Goal: Task Accomplishment & Management: Use online tool/utility

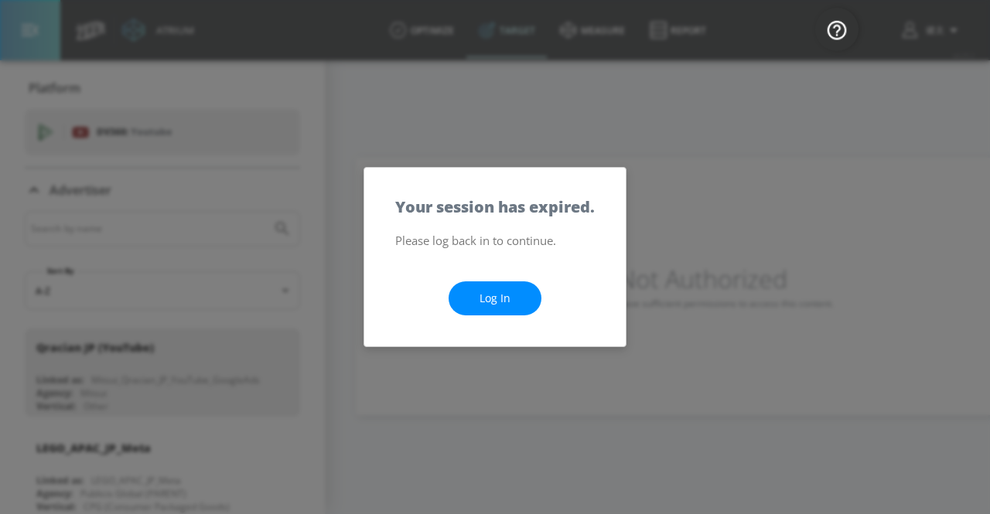
drag, startPoint x: 0, startPoint y: 0, endPoint x: 518, endPoint y: 290, distance: 593.7
click at [518, 290] on link "Log In" at bounding box center [494, 298] width 93 height 35
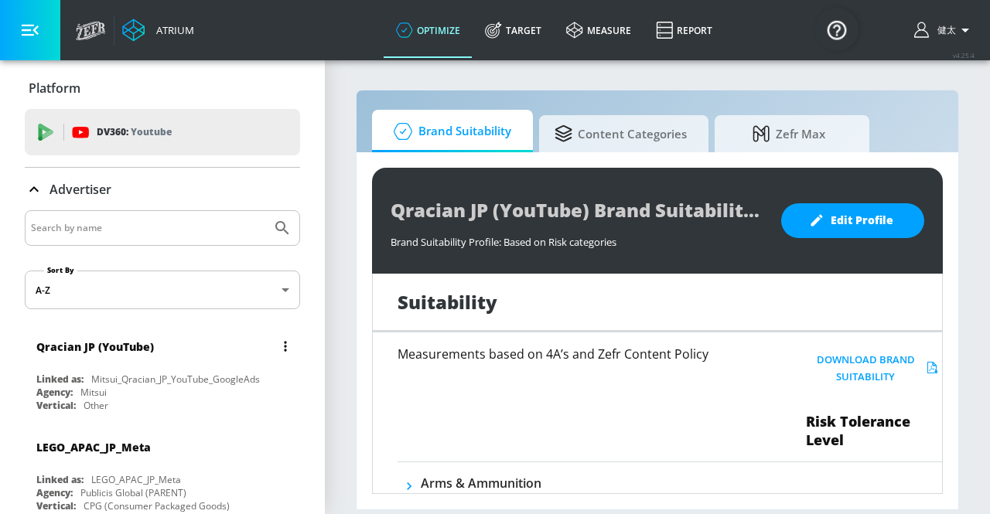
click at [165, 376] on div "Mitsui_Qracian_JP_YouTube_GoogleAds" at bounding box center [175, 379] width 169 height 13
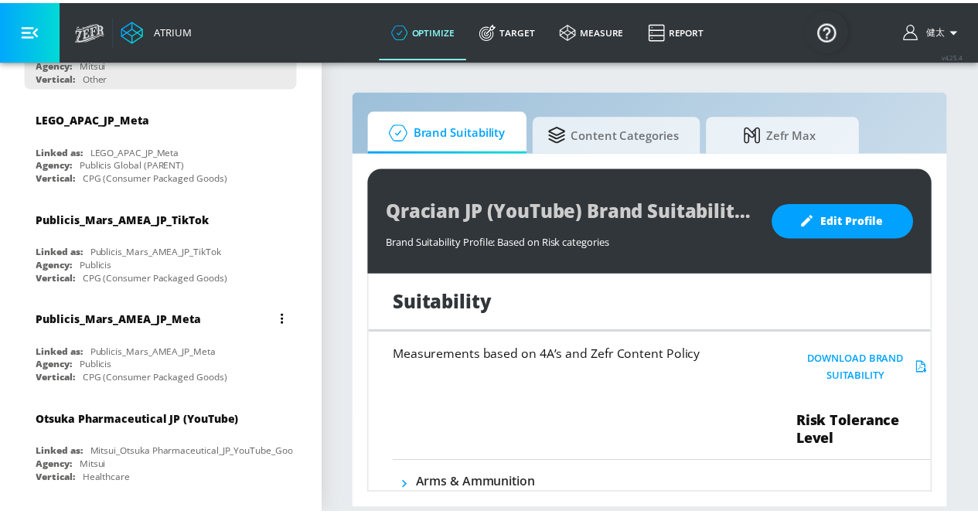
scroll to position [155, 0]
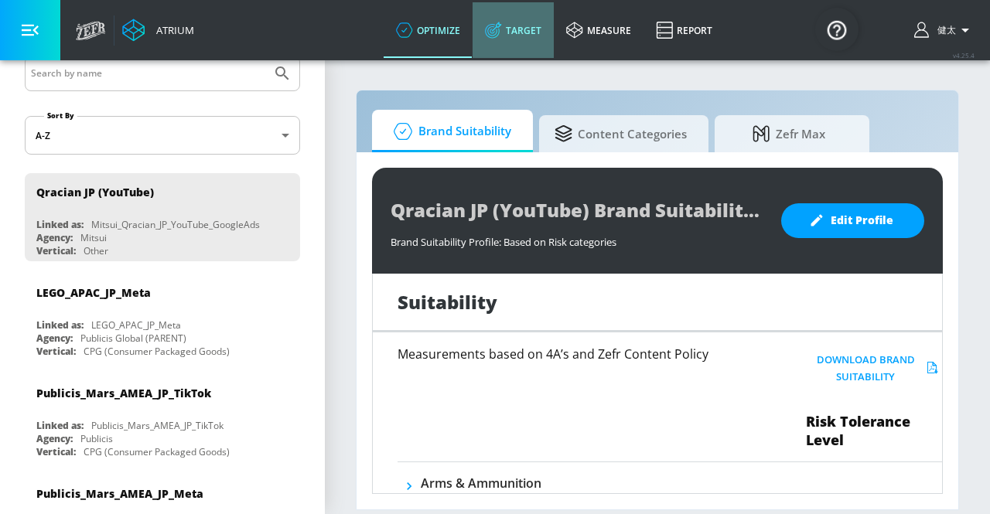
click at [501, 44] on link "Target" at bounding box center [512, 30] width 81 height 56
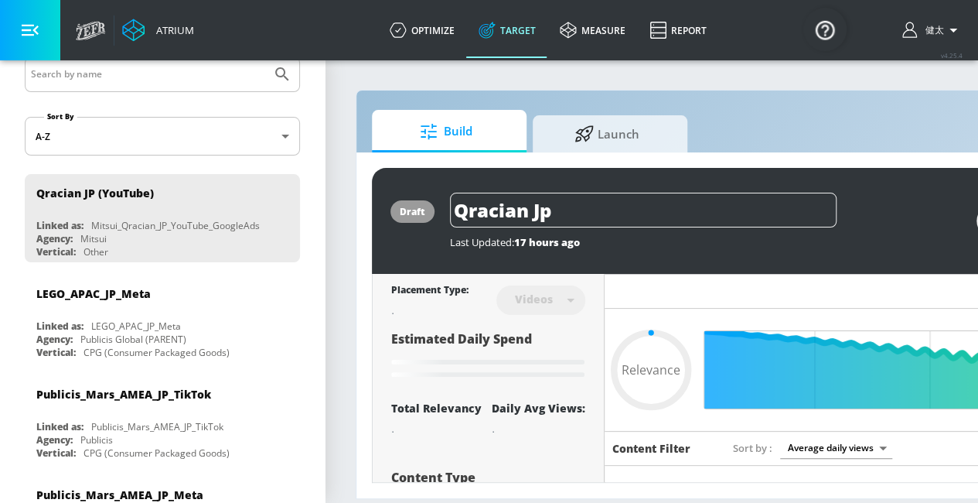
type input "0.05"
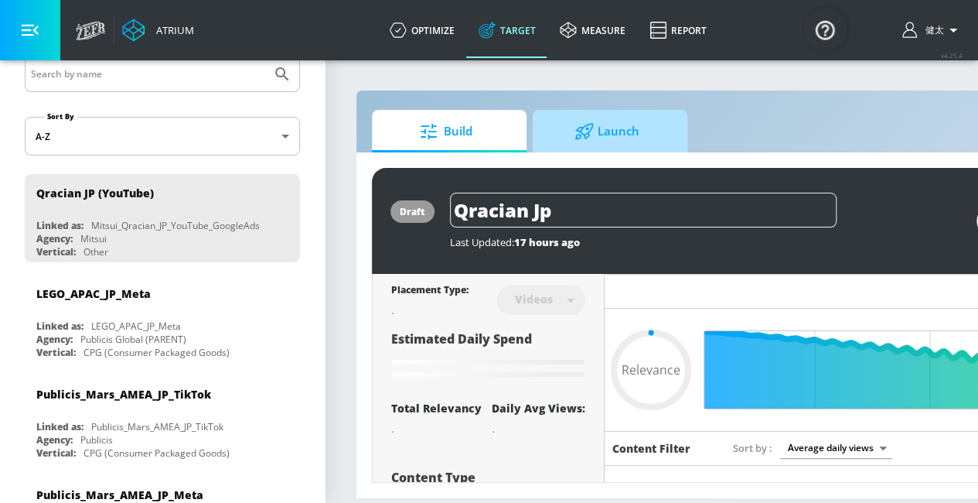
click at [593, 138] on icon at bounding box center [584, 131] width 19 height 17
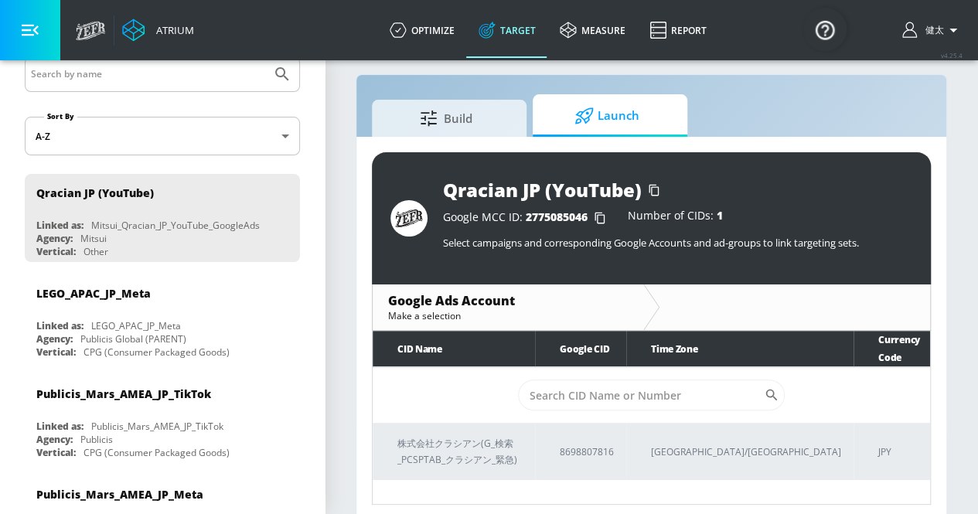
scroll to position [22, 0]
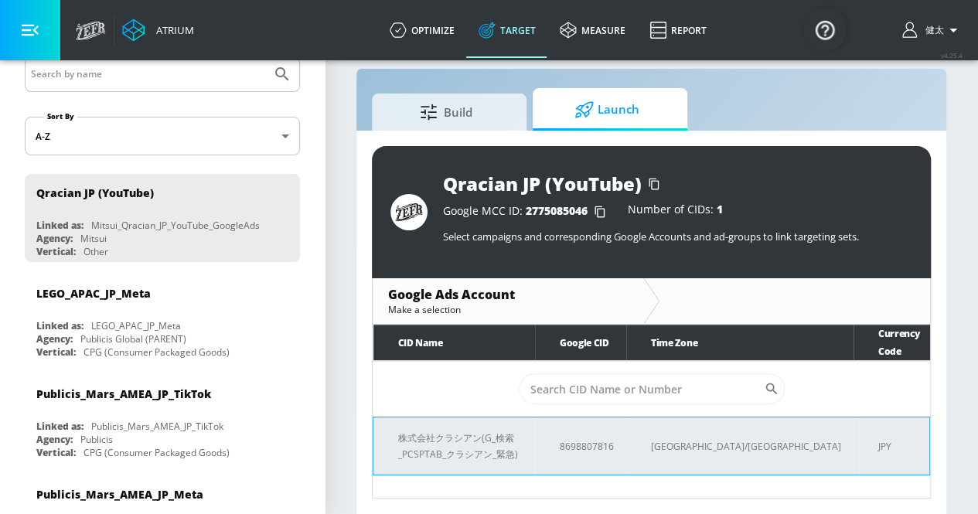
click at [626, 435] on td "8698807816" at bounding box center [580, 447] width 91 height 58
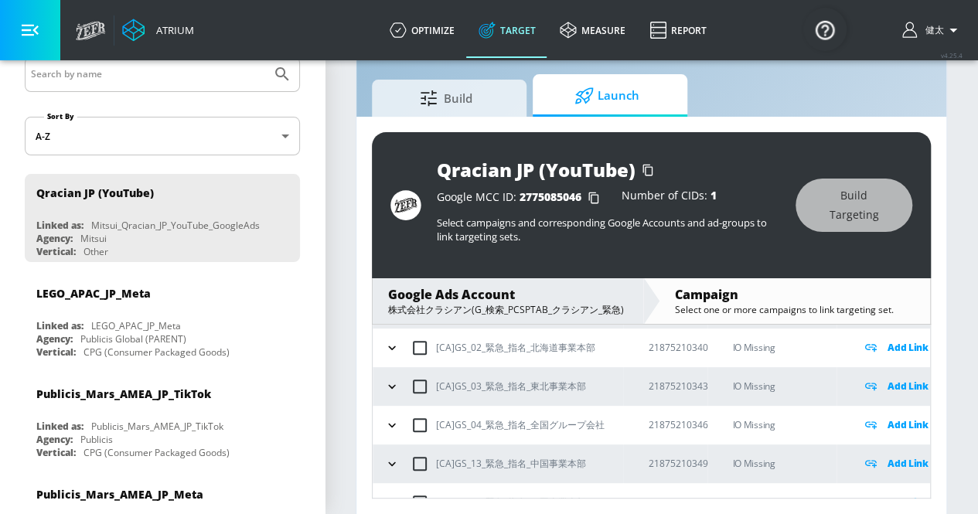
scroll to position [12592, 0]
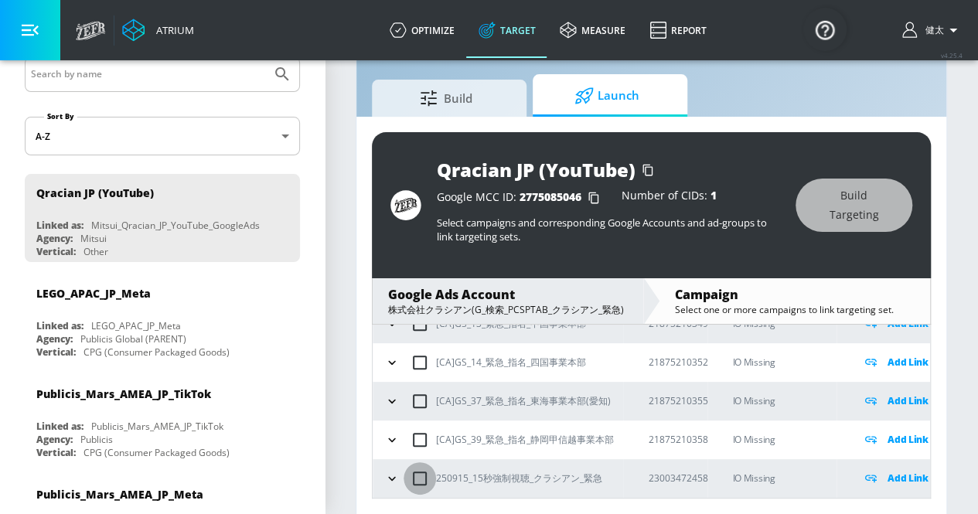
click at [419, 476] on input "checkbox" at bounding box center [420, 478] width 32 height 32
checkbox input "true"
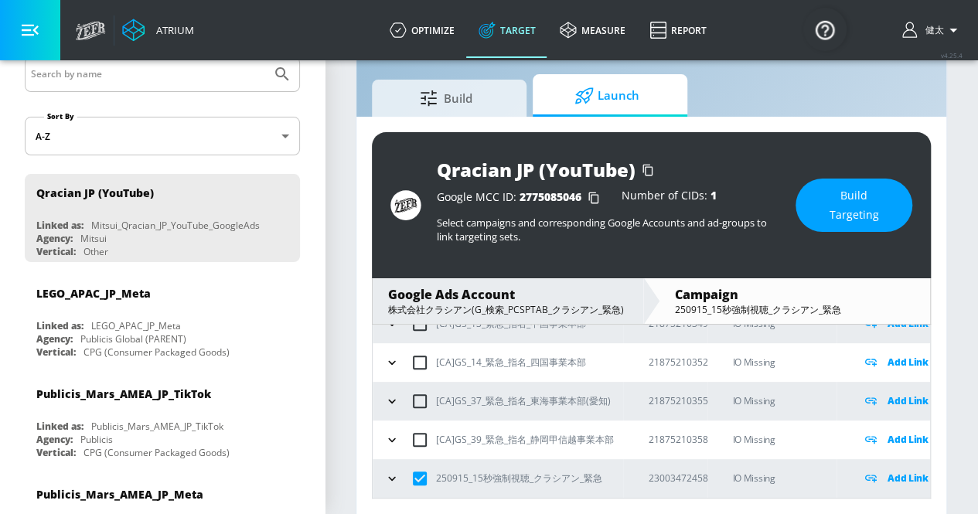
click at [854, 210] on span "Build Targeting" at bounding box center [854, 205] width 55 height 38
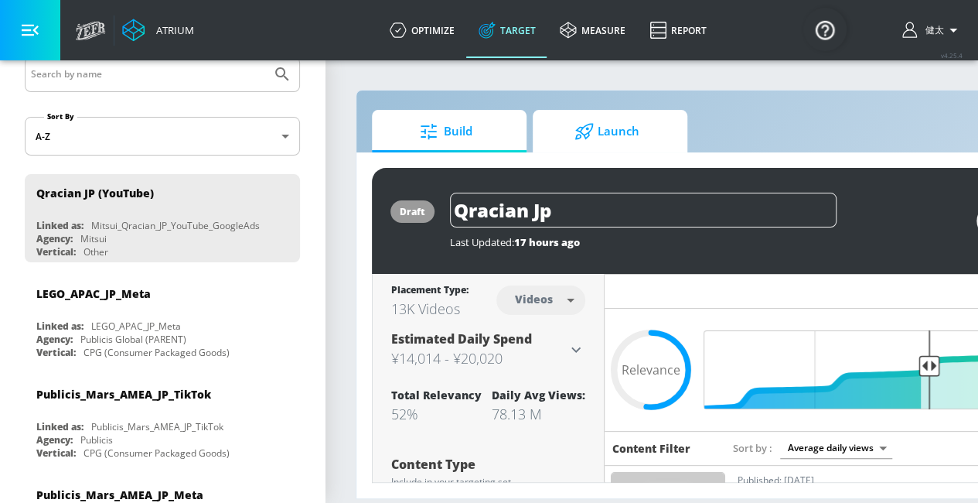
click at [646, 144] on span "Launch" at bounding box center [607, 131] width 118 height 37
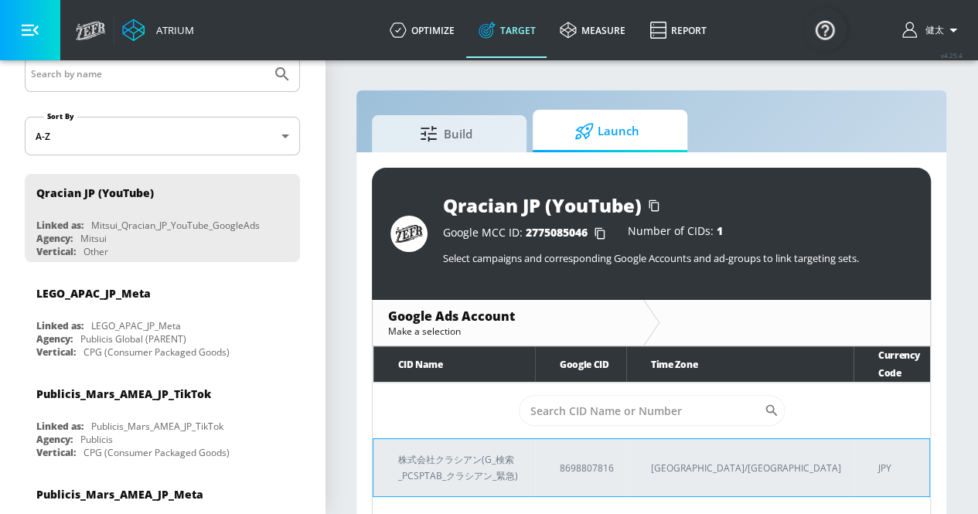
scroll to position [22, 0]
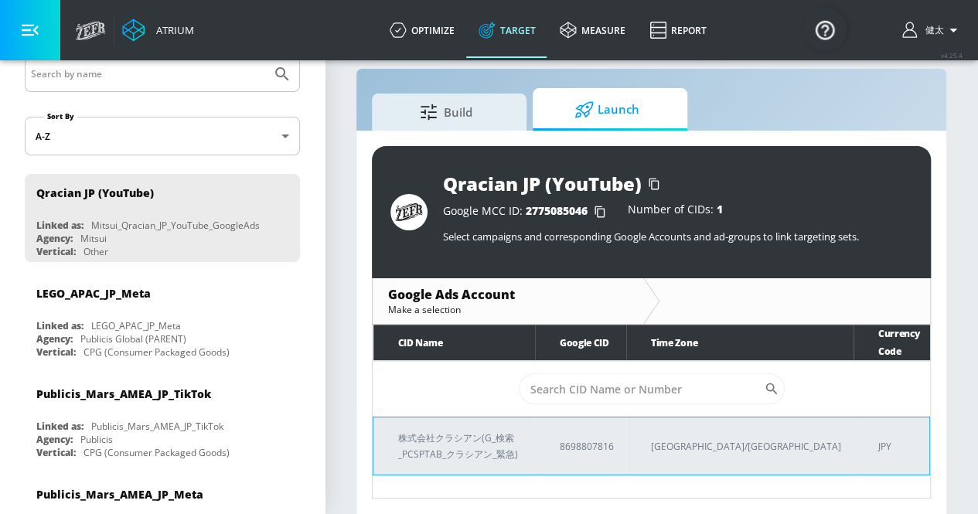
click at [523, 430] on p "株式会社クラシアン(G_検索_PCSPTAB_クラシアン_緊急)" at bounding box center [460, 446] width 124 height 32
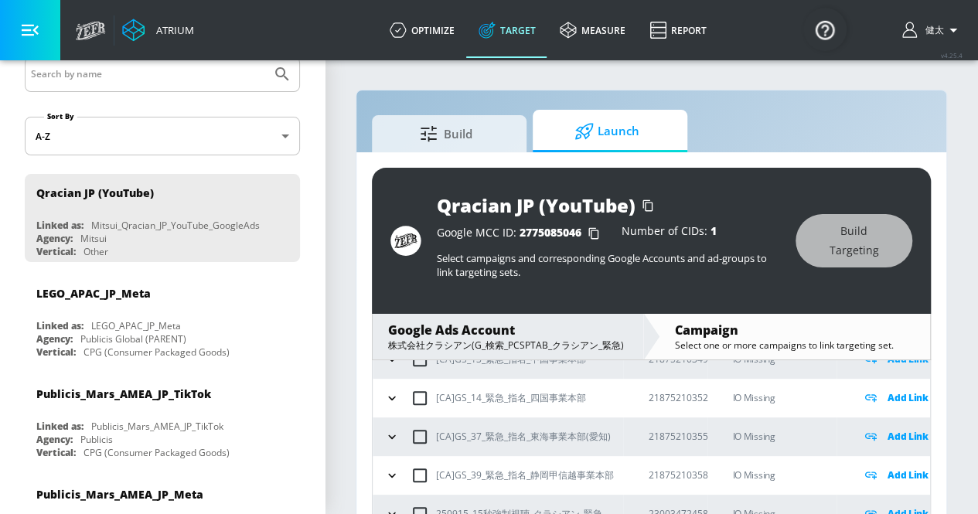
scroll to position [36, 0]
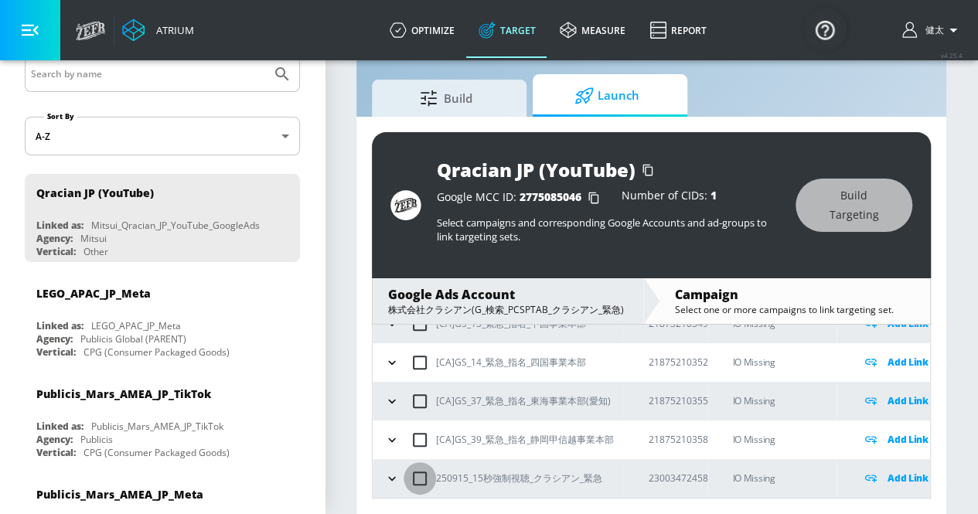
click at [422, 477] on input "checkbox" at bounding box center [420, 478] width 32 height 32
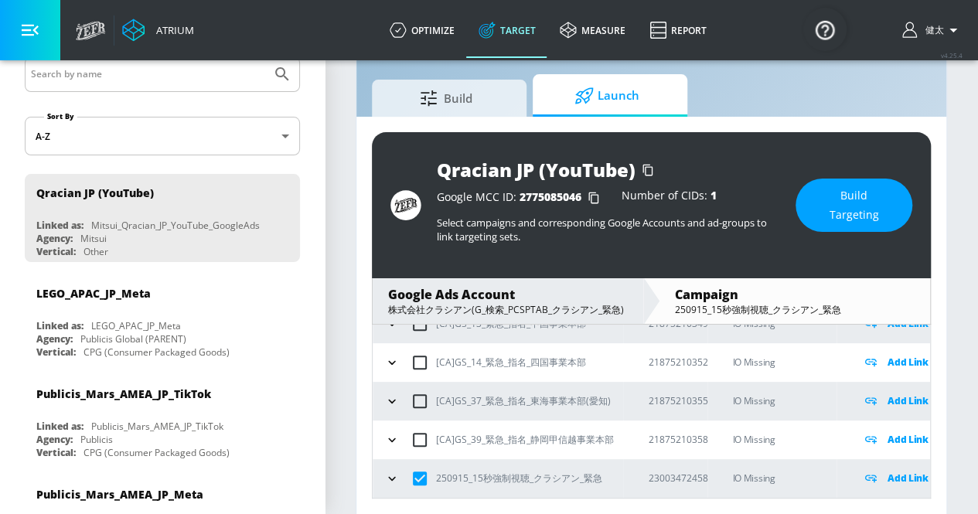
click at [424, 478] on input "checkbox" at bounding box center [420, 478] width 32 height 32
checkbox input "false"
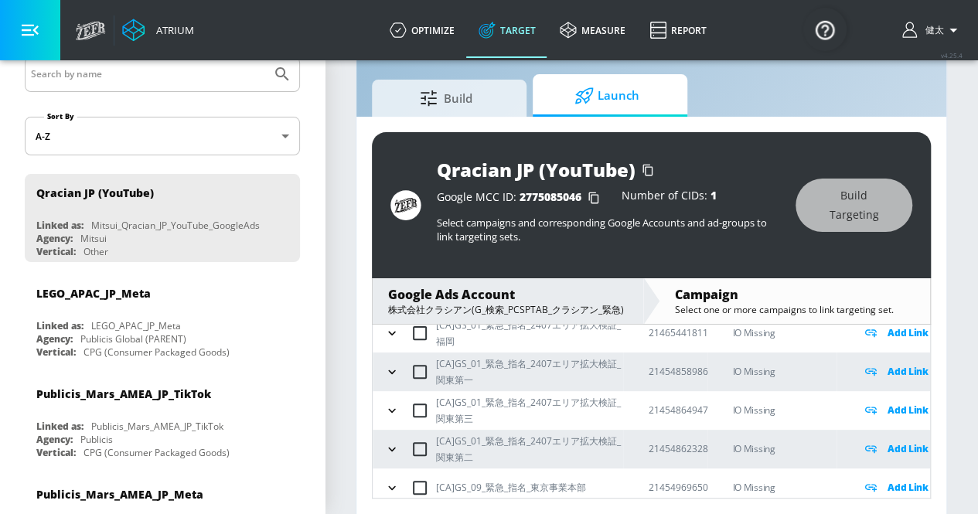
scroll to position [11896, 0]
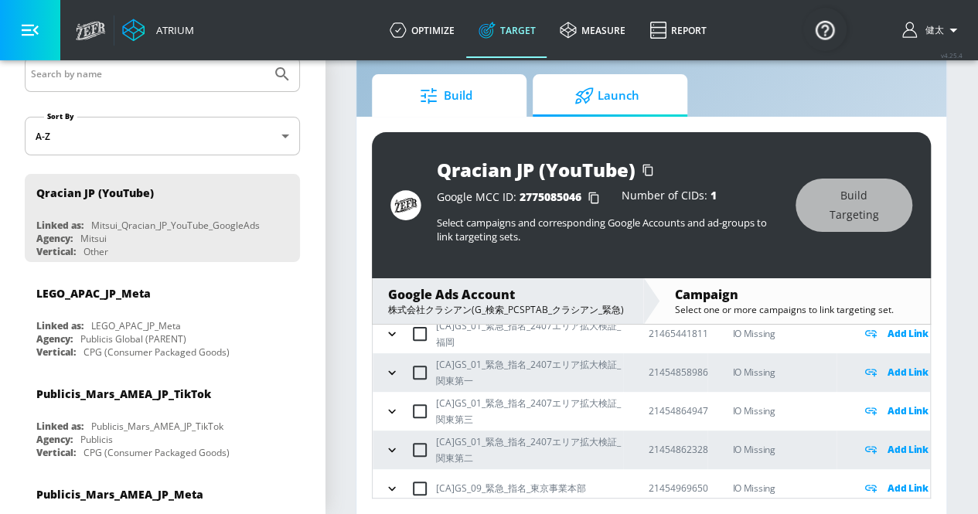
click at [465, 104] on span "Build" at bounding box center [446, 95] width 118 height 37
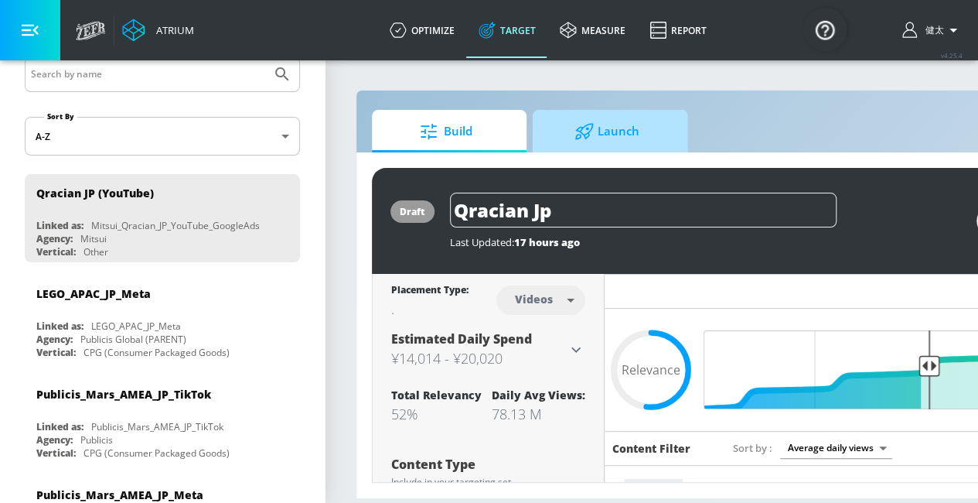
click at [631, 147] on span "Launch" at bounding box center [607, 131] width 118 height 37
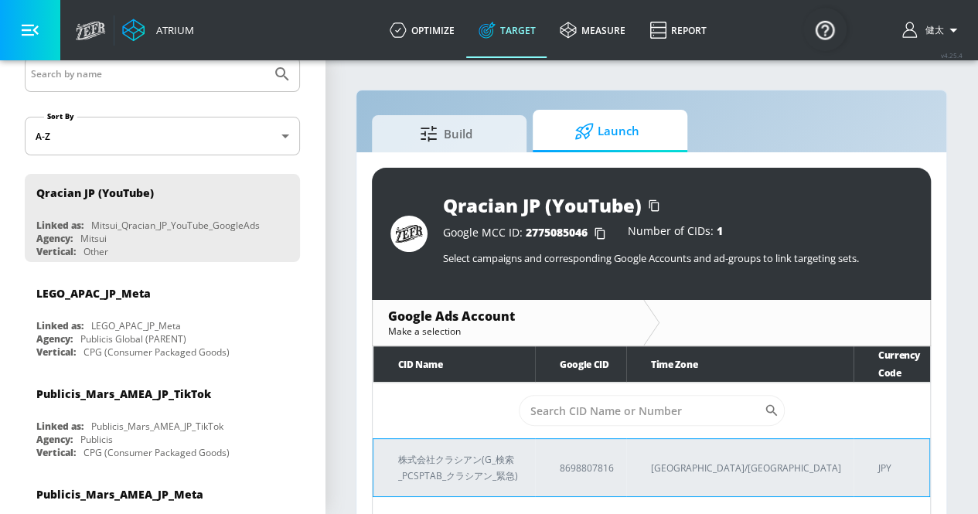
click at [798, 452] on td "[GEOGRAPHIC_DATA]/[GEOGRAPHIC_DATA]" at bounding box center [739, 468] width 227 height 58
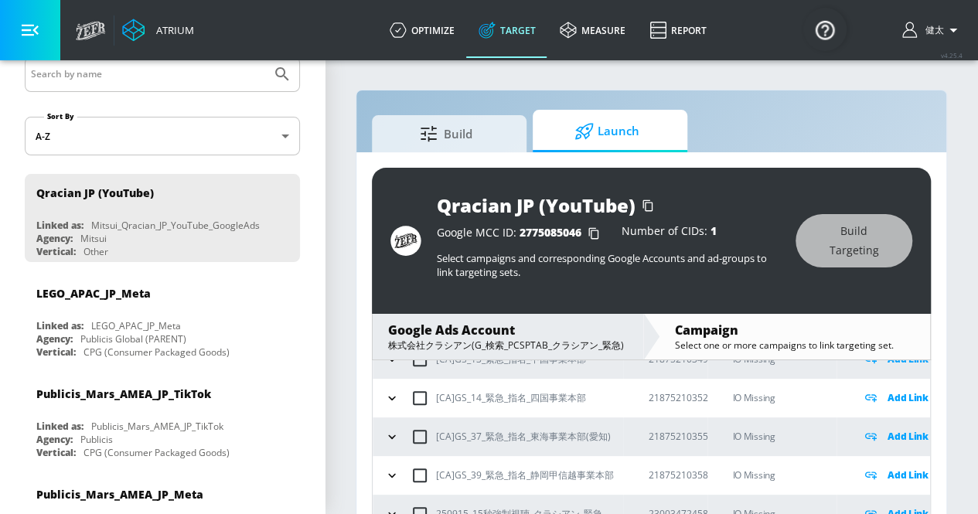
scroll to position [36, 0]
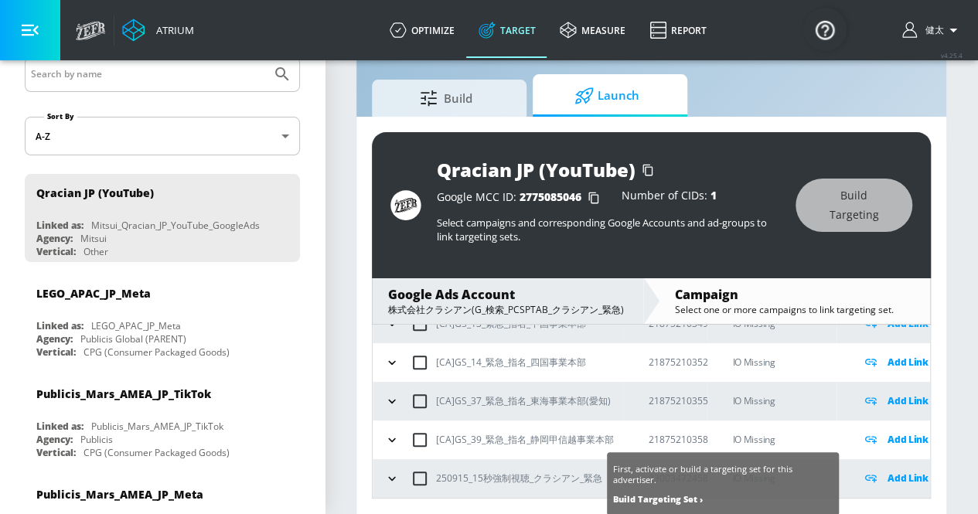
click at [899, 483] on p "Add Link" at bounding box center [908, 478] width 41 height 18
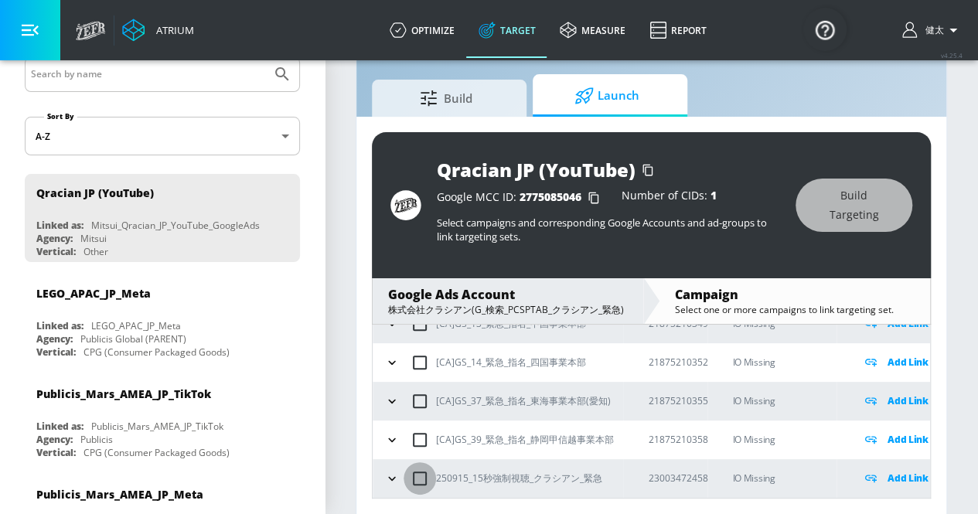
click at [410, 479] on input "checkbox" at bounding box center [420, 478] width 32 height 32
checkbox input "true"
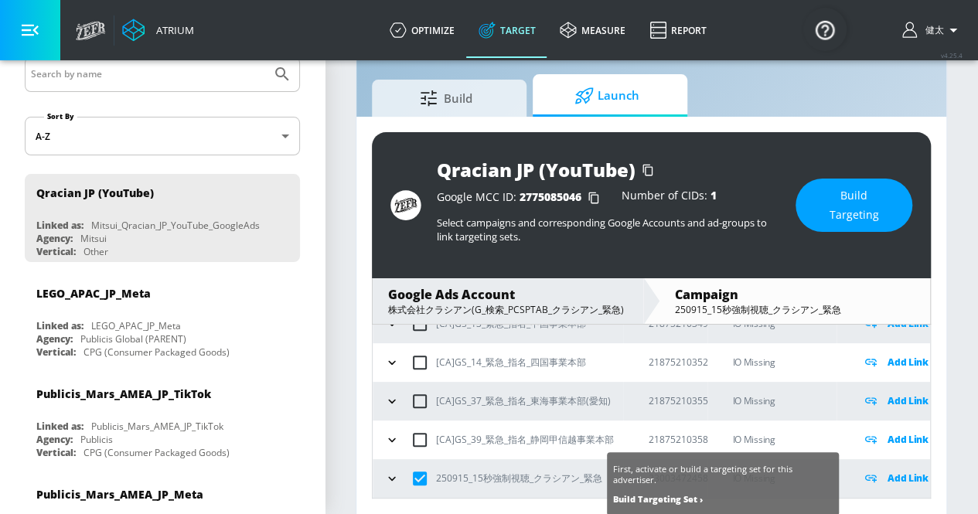
click at [861, 482] on icon at bounding box center [870, 478] width 19 height 18
click at [893, 480] on p "Add Link" at bounding box center [908, 478] width 41 height 18
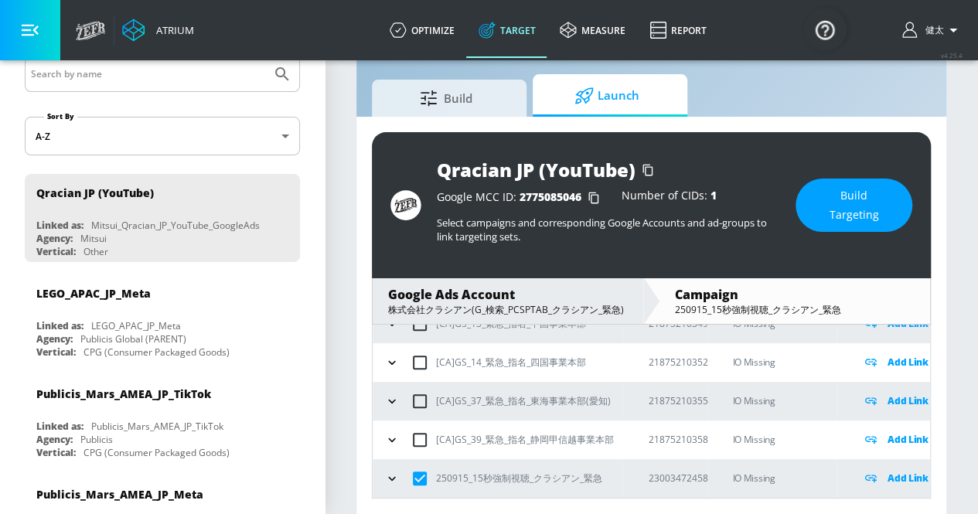
click at [854, 203] on span "Build Targeting" at bounding box center [854, 205] width 55 height 38
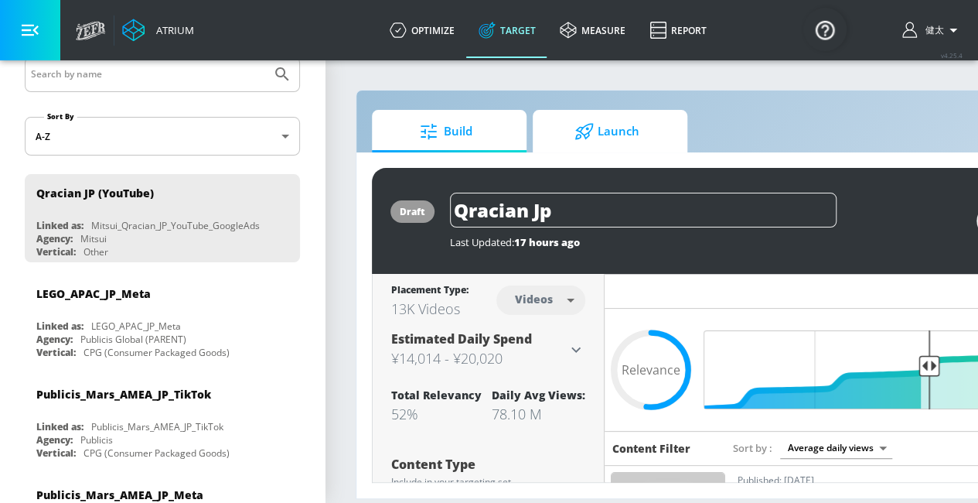
click at [616, 149] on span "Launch" at bounding box center [607, 131] width 118 height 37
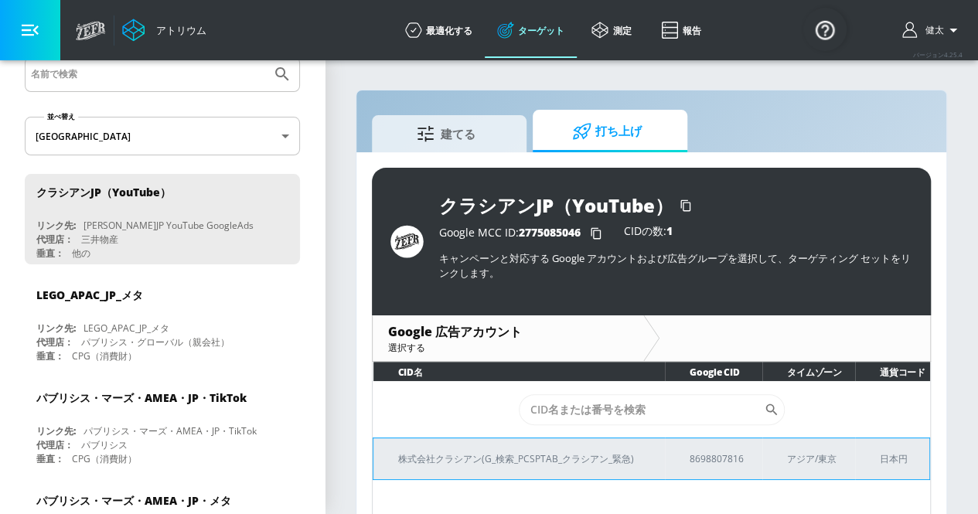
click at [602, 465] on p "株式会社クラシアン(G_検索_PCSPTAB_クラシアン_緊急)" at bounding box center [525, 459] width 254 height 16
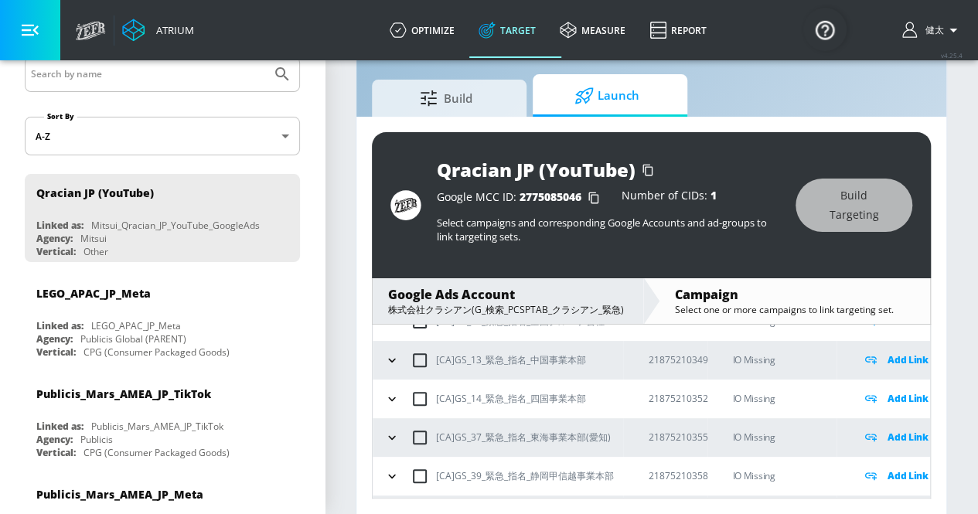
scroll to position [12592, 0]
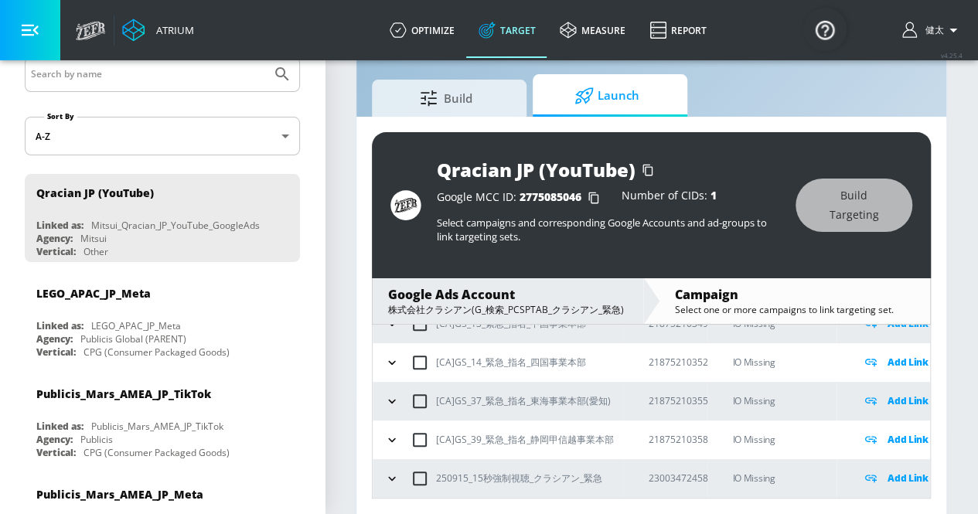
click at [421, 484] on input "checkbox" at bounding box center [420, 478] width 32 height 32
checkbox input "true"
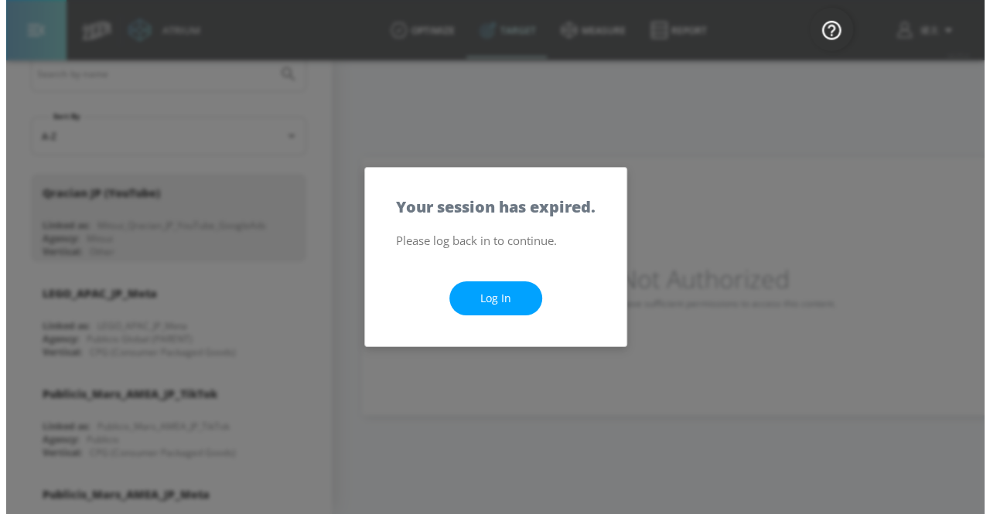
scroll to position [0, 0]
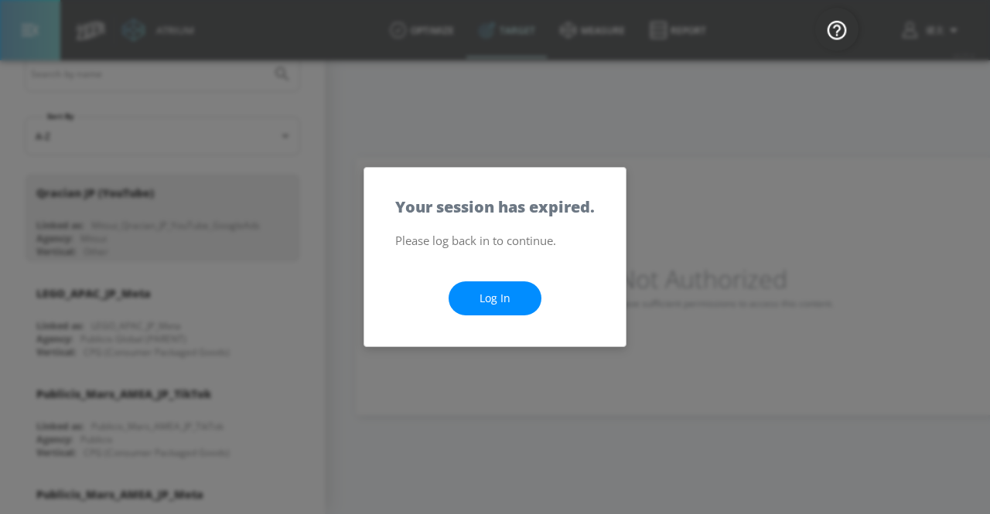
click at [489, 281] on link "Log In" at bounding box center [494, 298] width 93 height 35
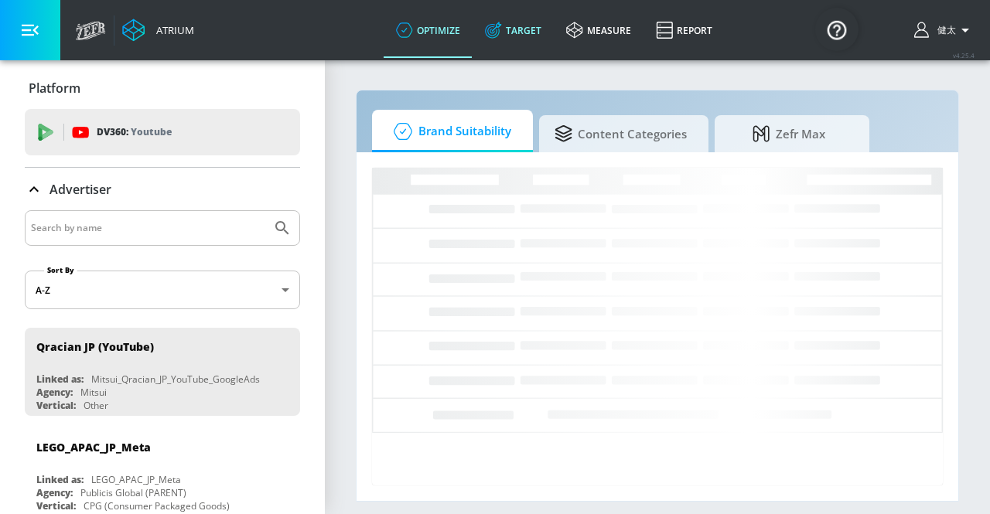
click at [506, 41] on link "Target" at bounding box center [512, 30] width 81 height 56
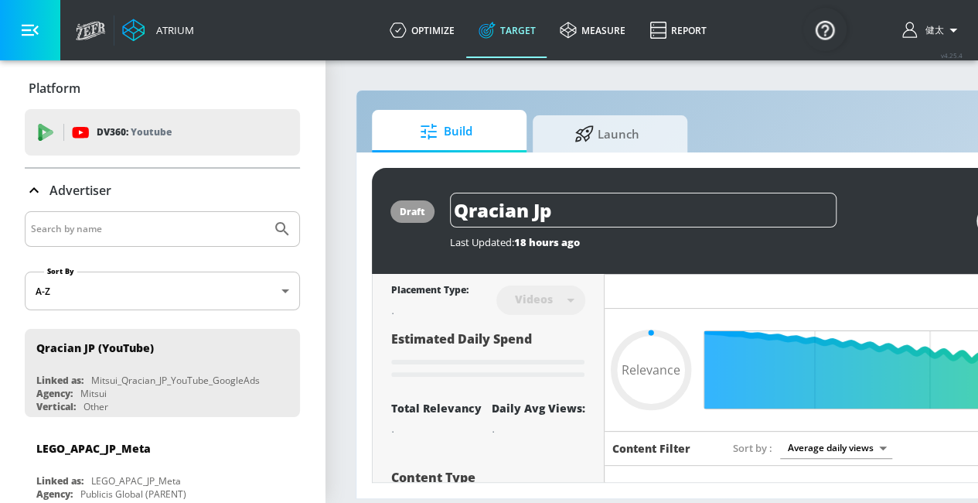
type input "0.52"
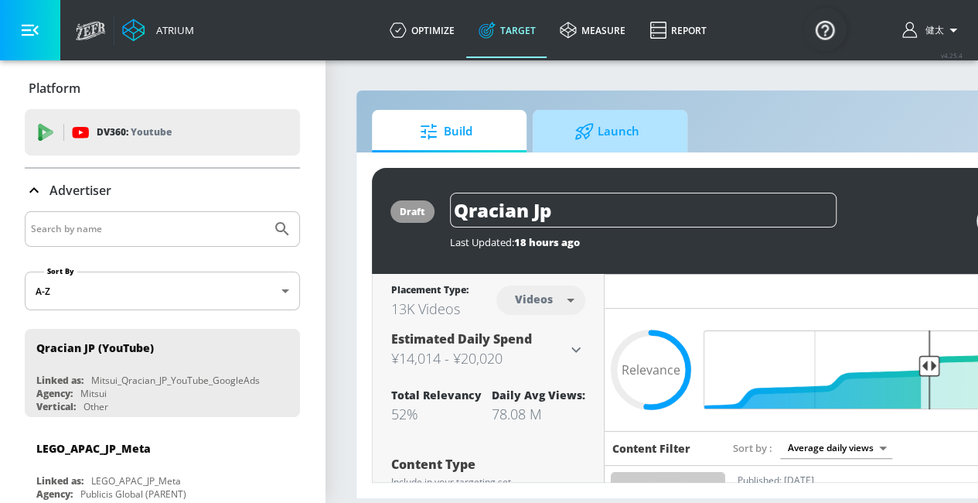
click at [569, 121] on span "Launch" at bounding box center [607, 131] width 118 height 37
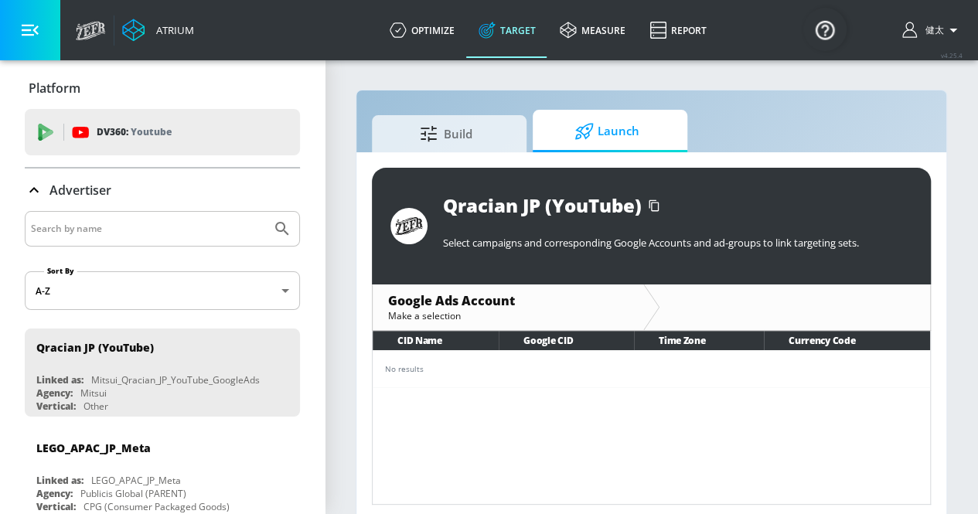
scroll to position [6, 0]
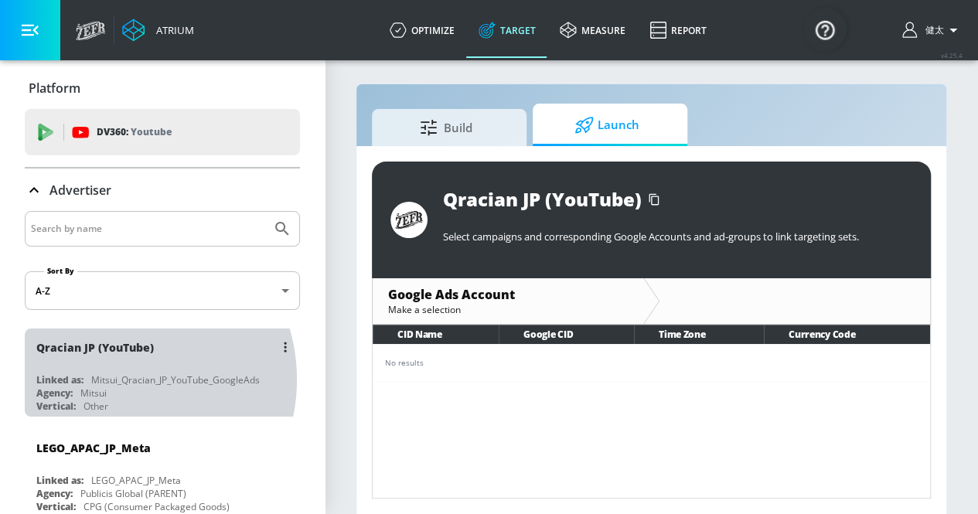
click at [116, 379] on div "Mitsui_Qracian_JP_YouTube_GoogleAds" at bounding box center [175, 379] width 169 height 13
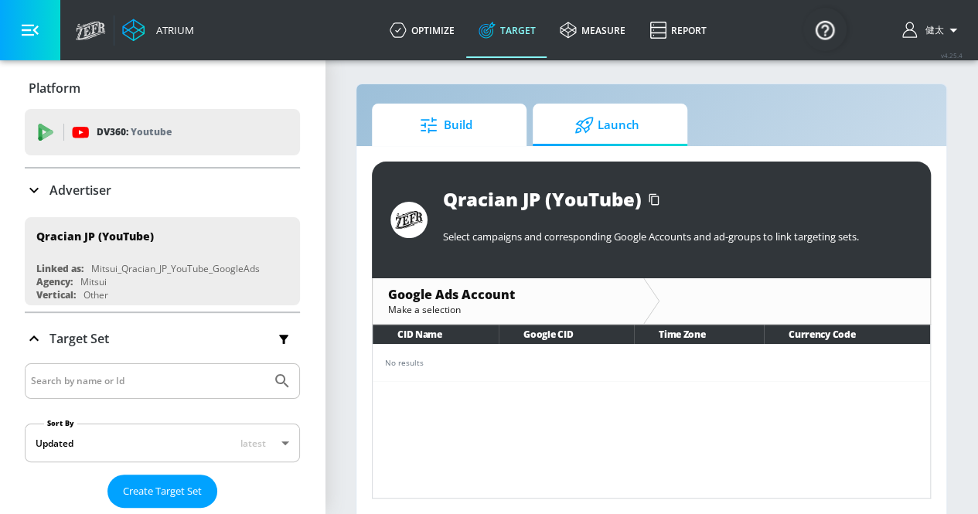
click at [451, 107] on span "Build" at bounding box center [446, 125] width 118 height 37
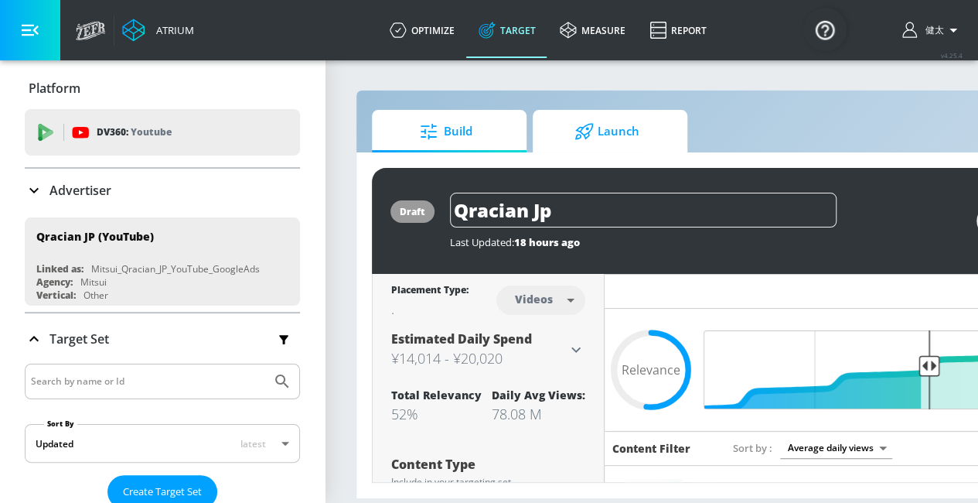
click at [610, 110] on link "Launch" at bounding box center [610, 131] width 155 height 43
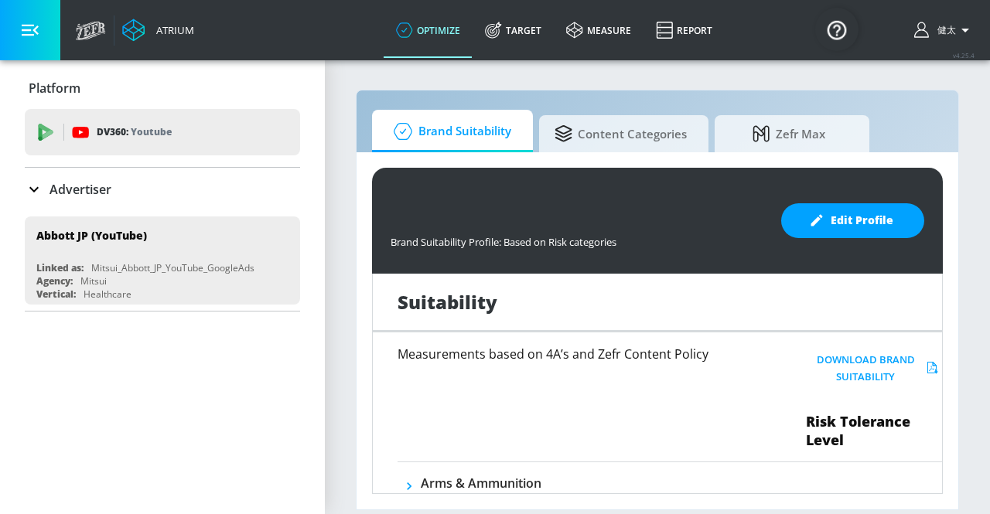
click at [28, 189] on icon at bounding box center [34, 189] width 19 height 19
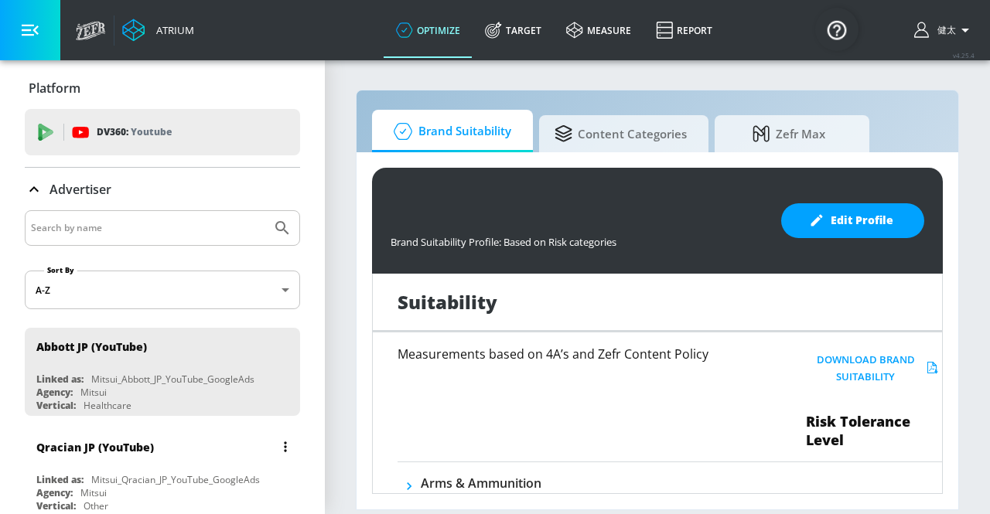
click at [155, 448] on div "Qracian JP (YouTube)" at bounding box center [166, 446] width 260 height 37
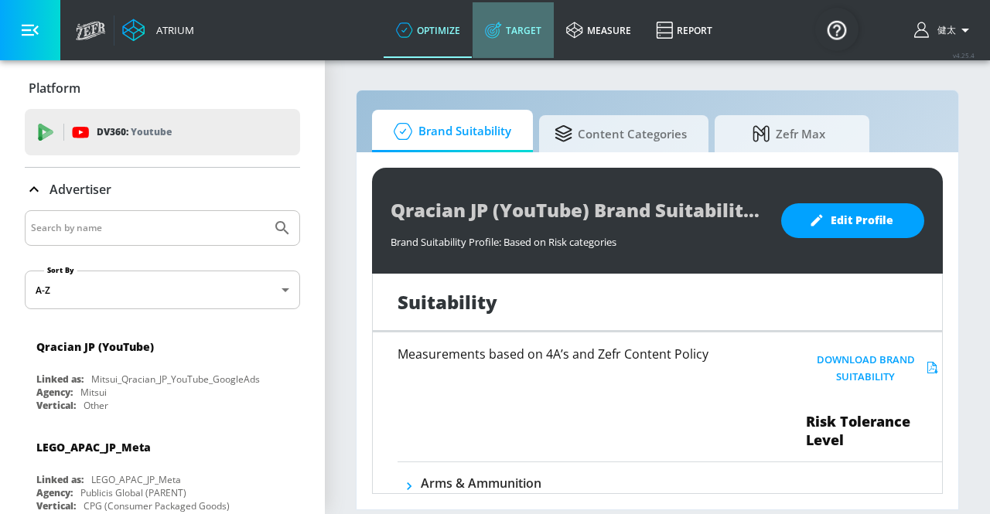
click at [529, 32] on link "Target" at bounding box center [512, 30] width 81 height 56
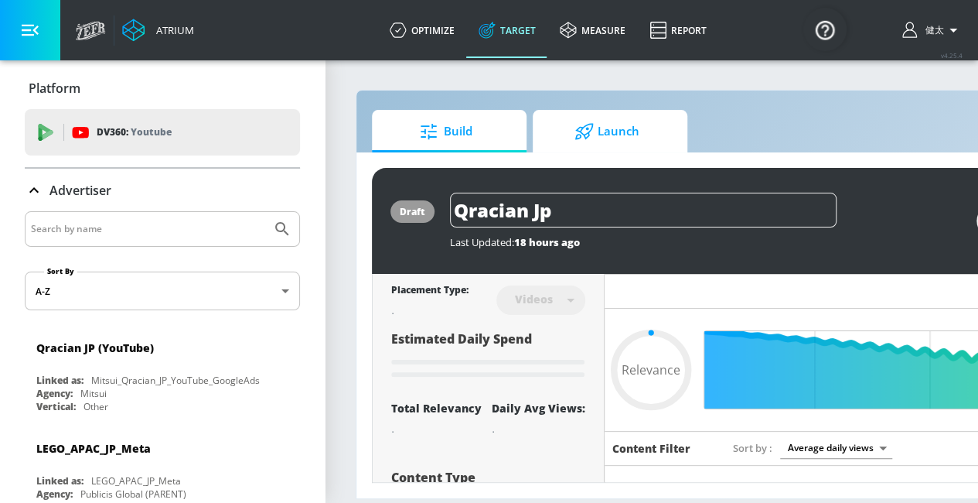
type input "0.52"
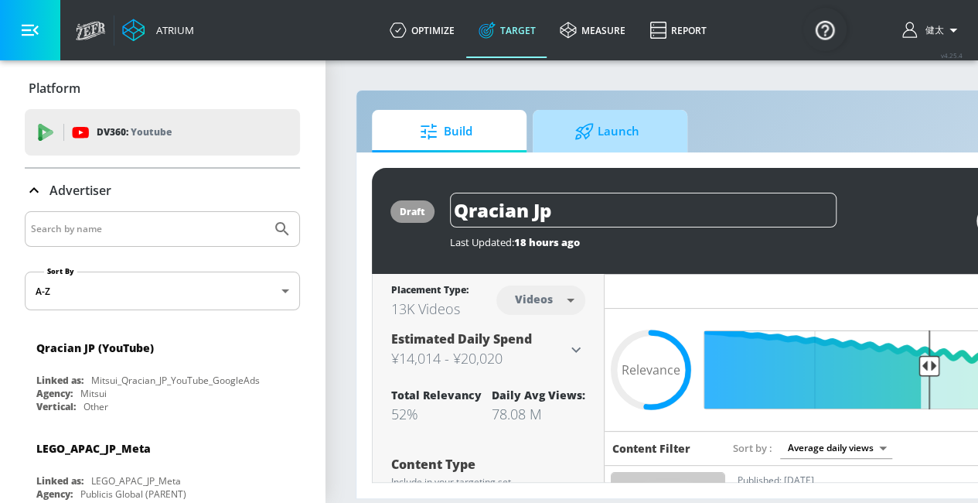
click at [591, 135] on icon at bounding box center [584, 131] width 19 height 17
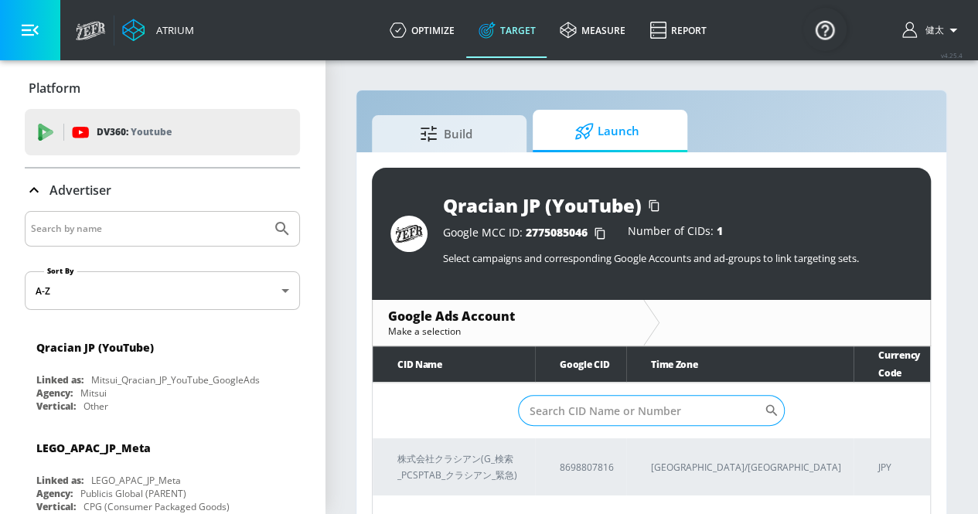
scroll to position [22, 0]
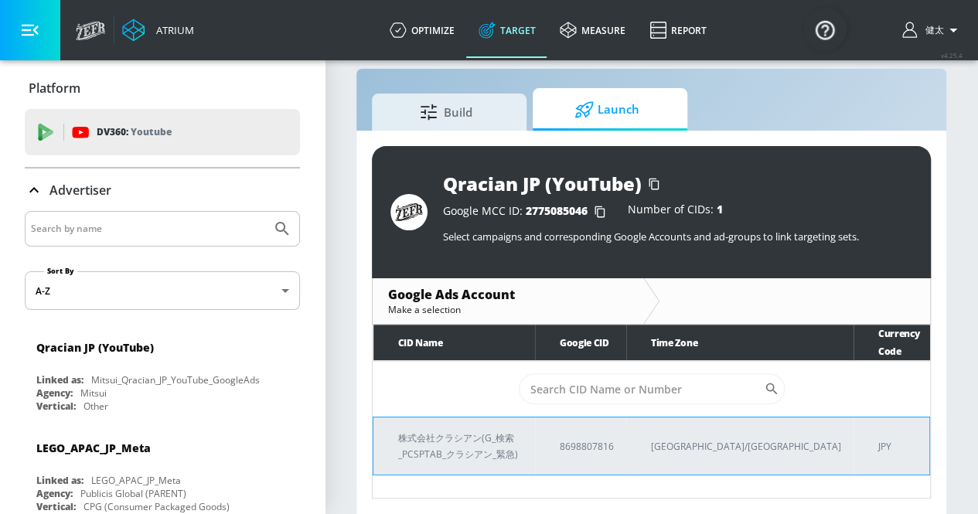
click at [523, 430] on p "株式会社クラシアン(G_検索_PCSPTAB_クラシアン_緊急)" at bounding box center [460, 446] width 124 height 32
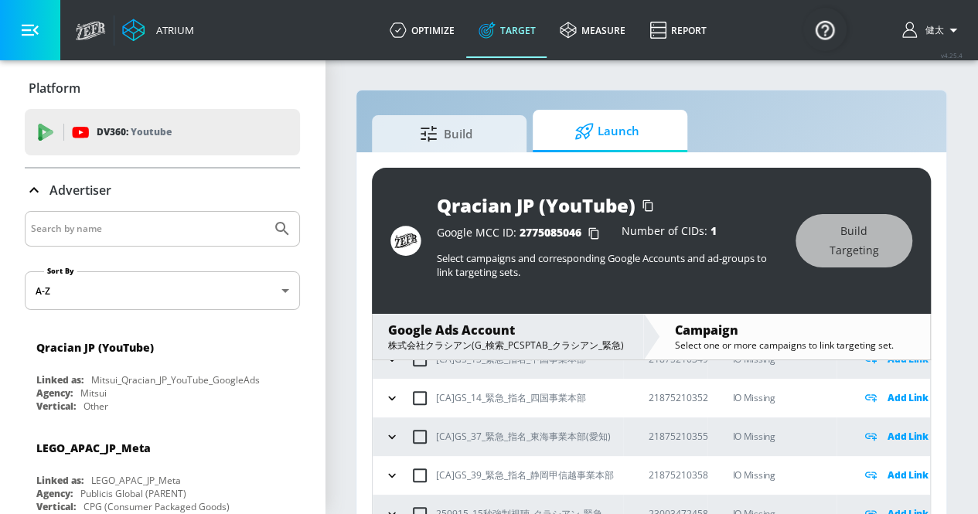
scroll to position [36, 0]
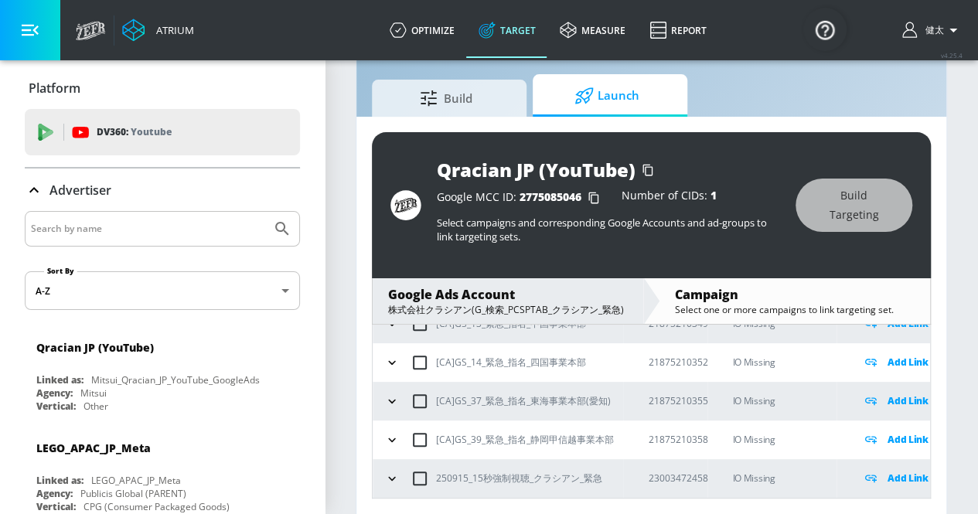
click at [421, 479] on input "checkbox" at bounding box center [420, 478] width 32 height 32
checkbox input "true"
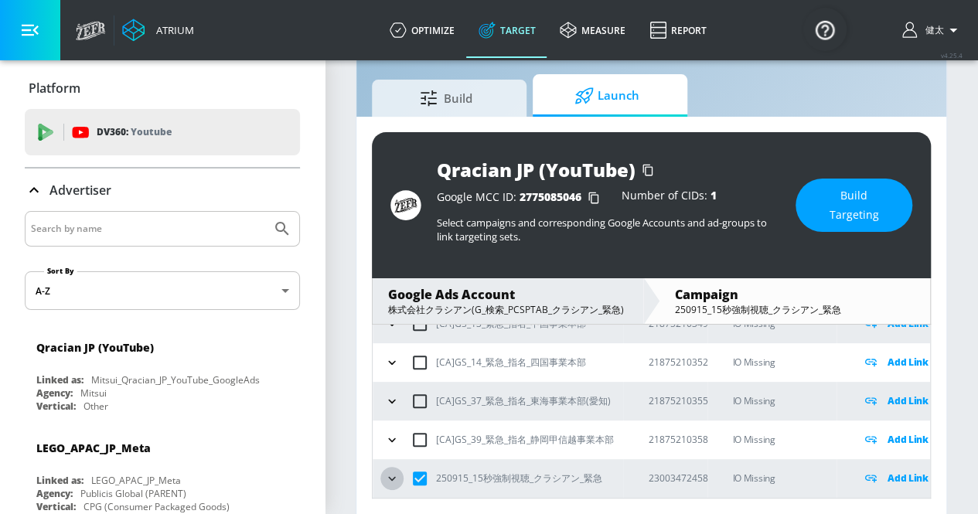
click at [391, 474] on icon "button" at bounding box center [391, 478] width 15 height 15
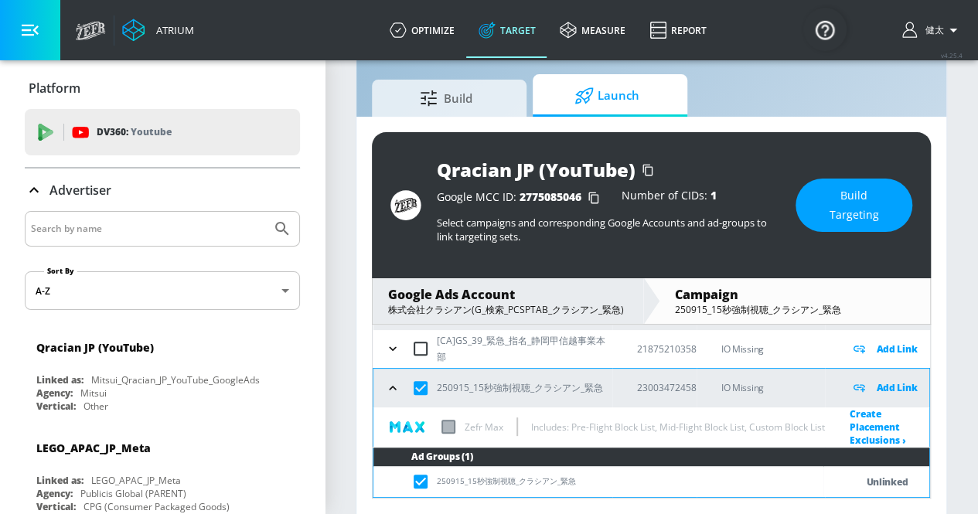
scroll to position [12862, 0]
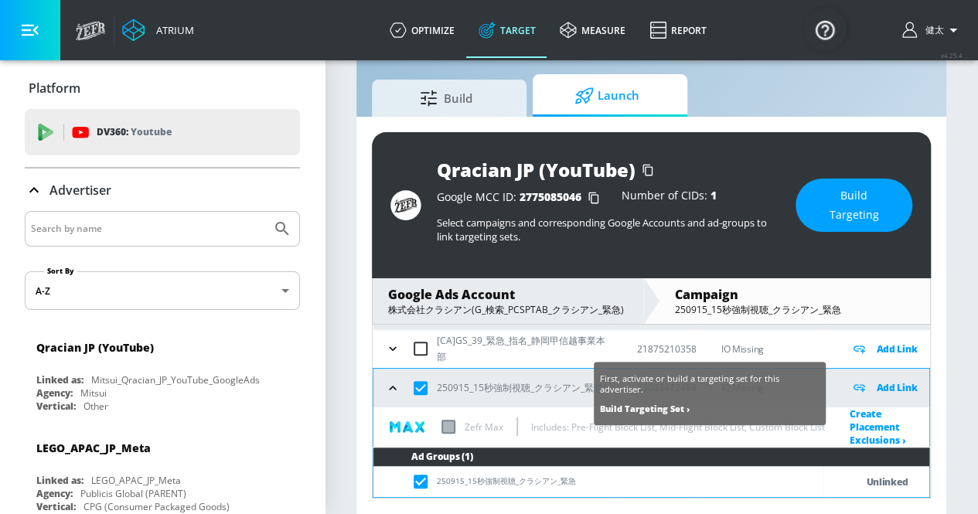
click at [885, 386] on p "Add Link" at bounding box center [896, 388] width 41 height 18
click at [650, 403] on link "Build Targeting Set ›" at bounding box center [645, 409] width 90 height 12
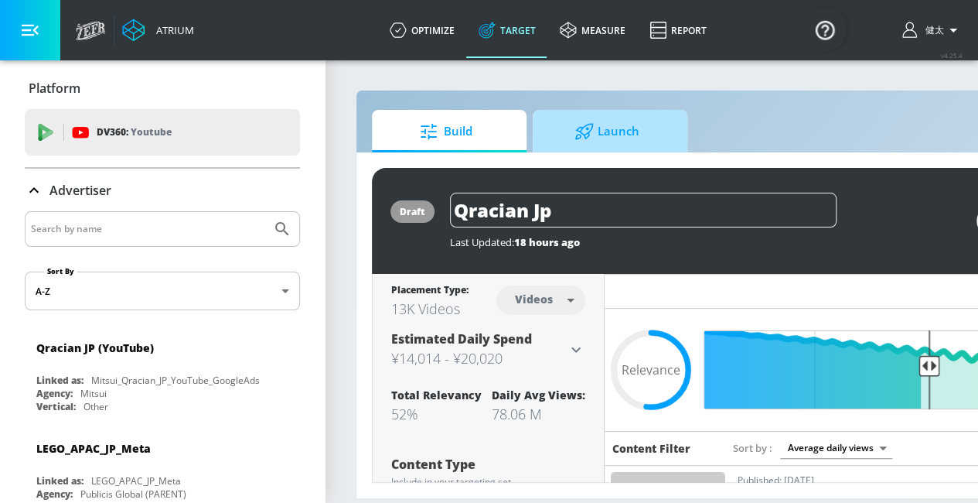
click at [608, 131] on span "Launch" at bounding box center [607, 131] width 118 height 37
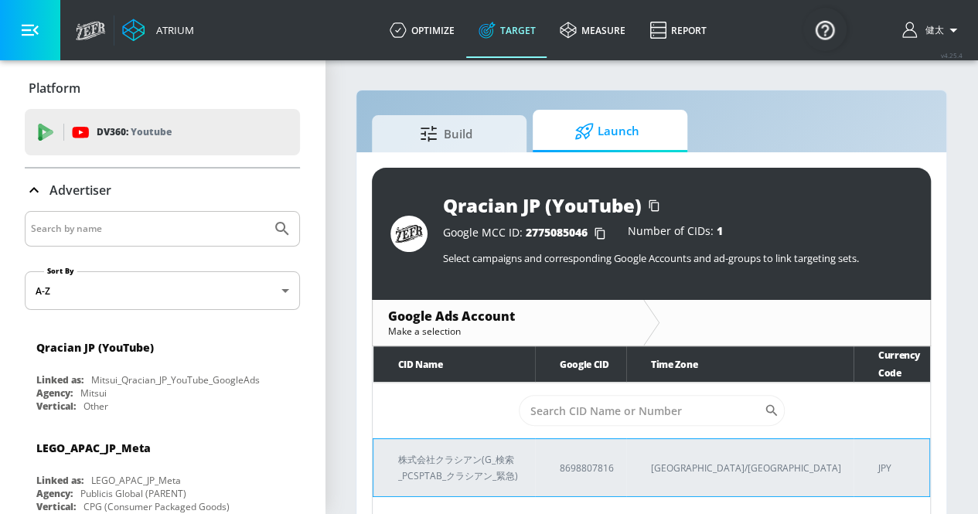
click at [523, 452] on p "株式会社クラシアン(G_検索_PCSPTAB_クラシアン_緊急)" at bounding box center [460, 468] width 124 height 32
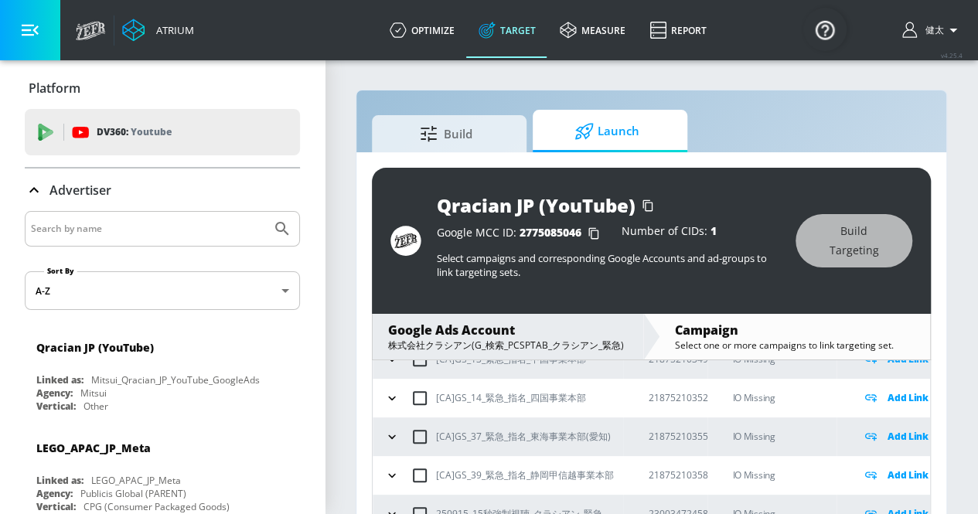
scroll to position [36, 0]
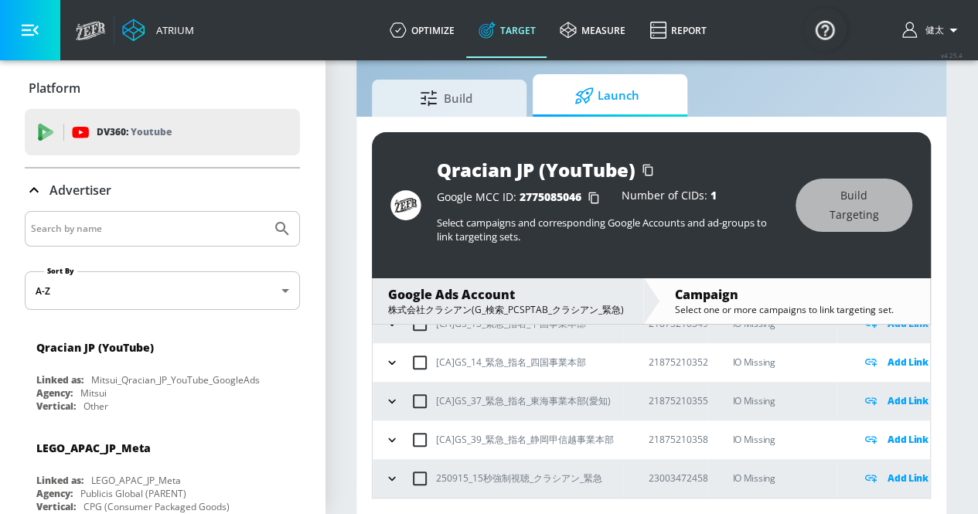
click at [425, 483] on input "checkbox" at bounding box center [420, 478] width 32 height 32
checkbox input "true"
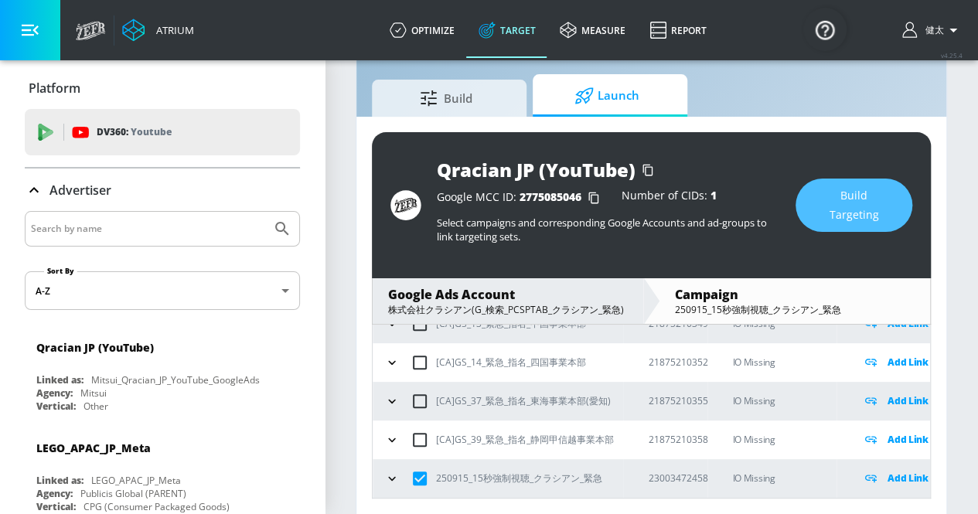
click at [875, 196] on span "Build Targeting" at bounding box center [854, 205] width 55 height 38
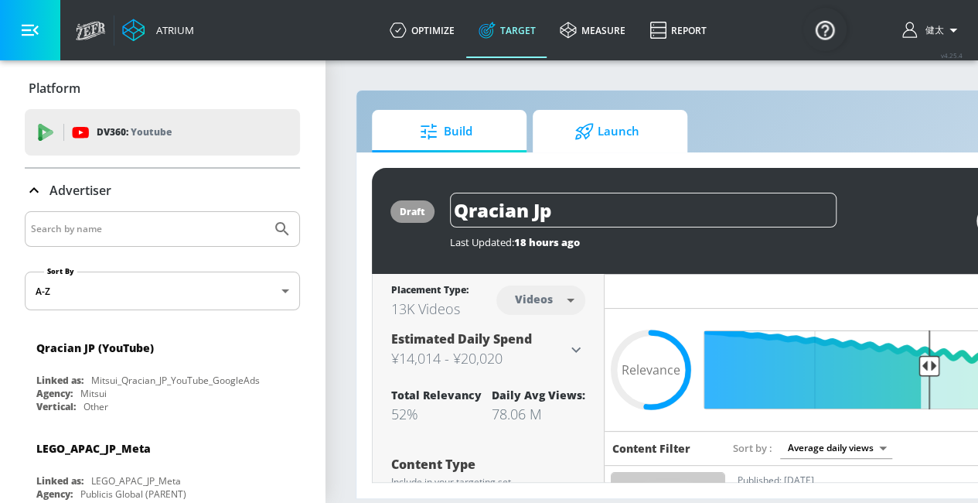
click at [560, 125] on span "Launch" at bounding box center [607, 131] width 118 height 37
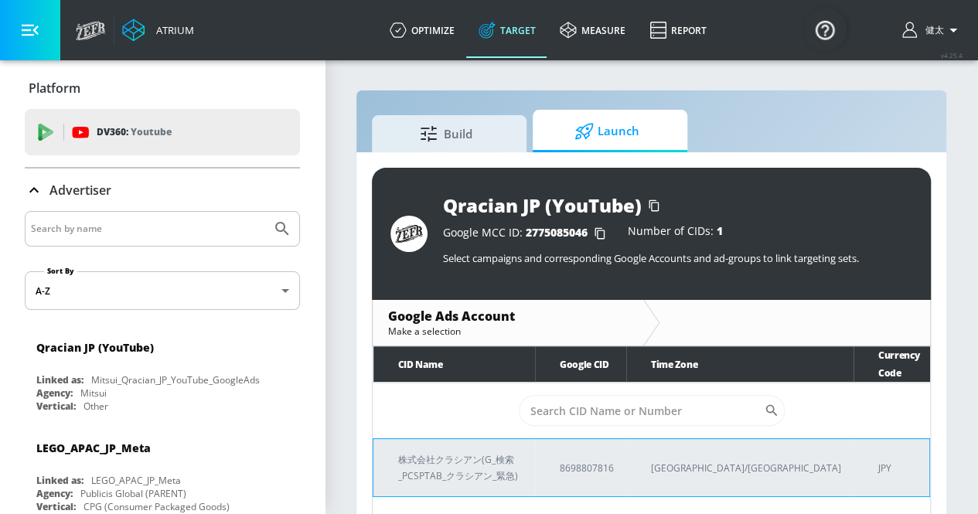
click at [484, 455] on td "株式会社クラシアン(G_検索_PCSPTAB_クラシアン_緊急)" at bounding box center [454, 468] width 162 height 58
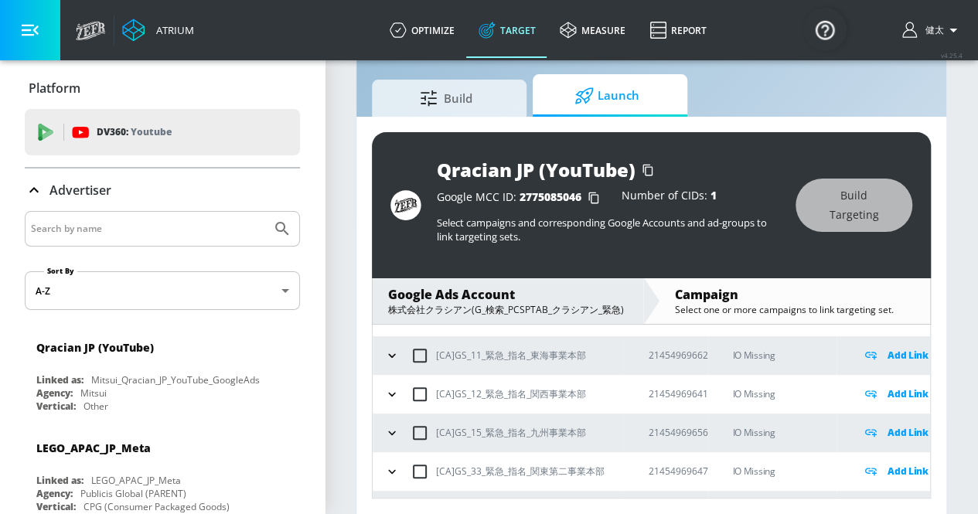
scroll to position [12592, 0]
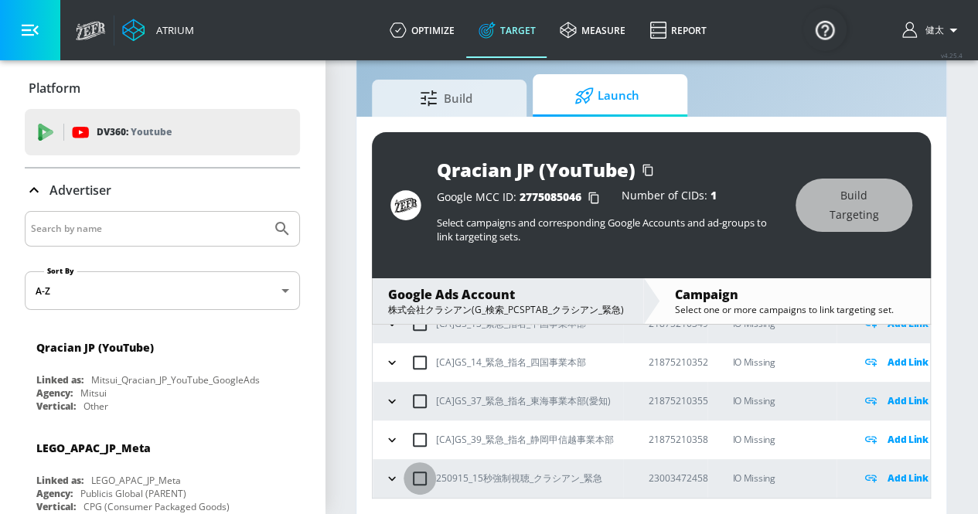
click at [425, 480] on input "checkbox" at bounding box center [420, 478] width 32 height 32
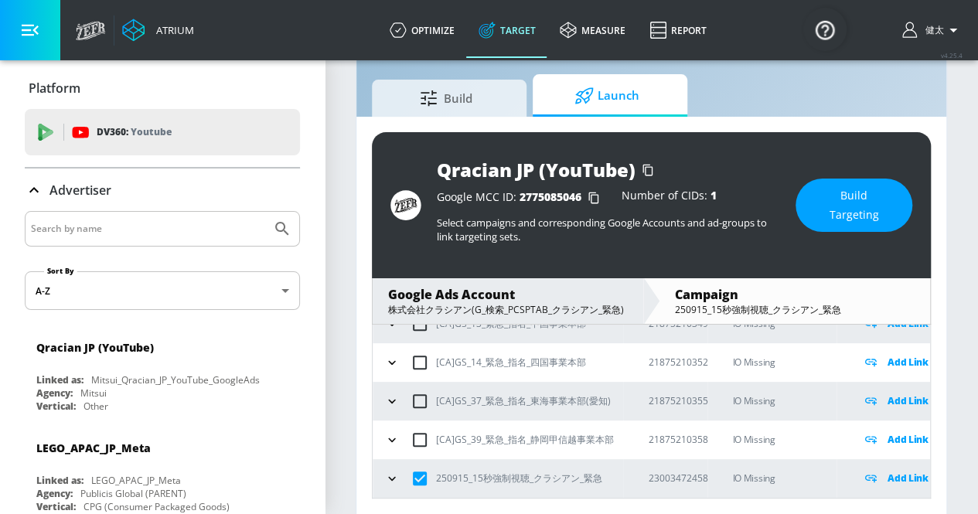
click at [384, 480] on icon "button" at bounding box center [391, 478] width 15 height 15
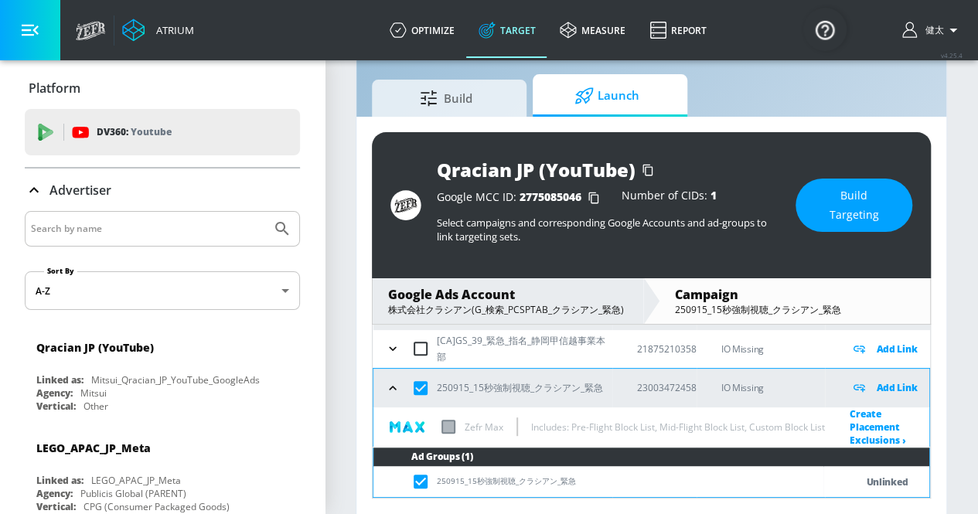
scroll to position [12862, 0]
click at [421, 388] on input "checkbox" at bounding box center [420, 388] width 32 height 32
checkbox input "false"
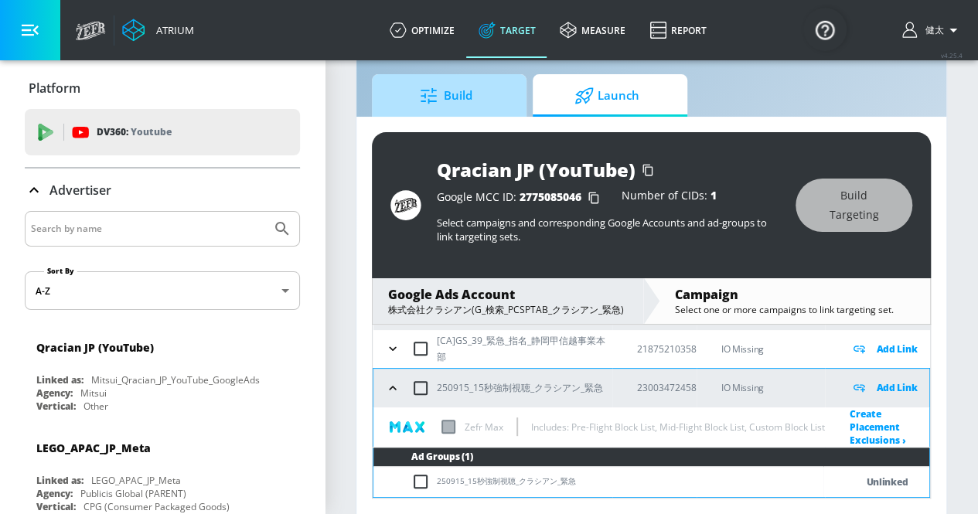
click at [445, 94] on span "Build" at bounding box center [446, 95] width 118 height 37
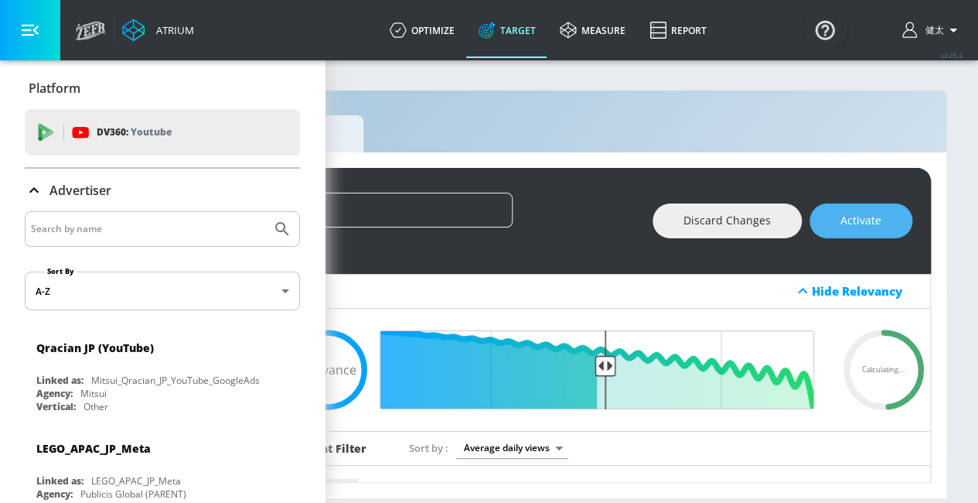
click at [866, 222] on span "Activate" at bounding box center [861, 220] width 41 height 19
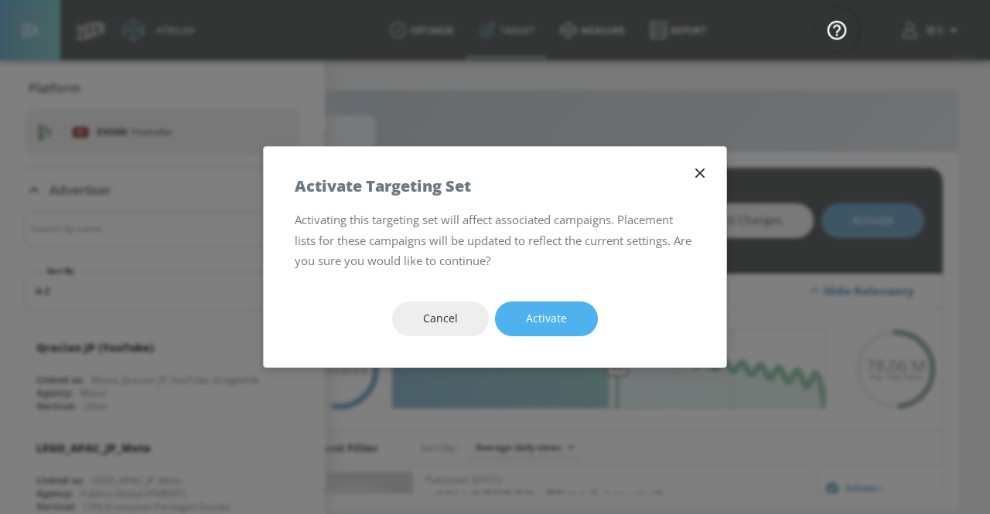
click at [529, 313] on span "Activate" at bounding box center [546, 318] width 41 height 19
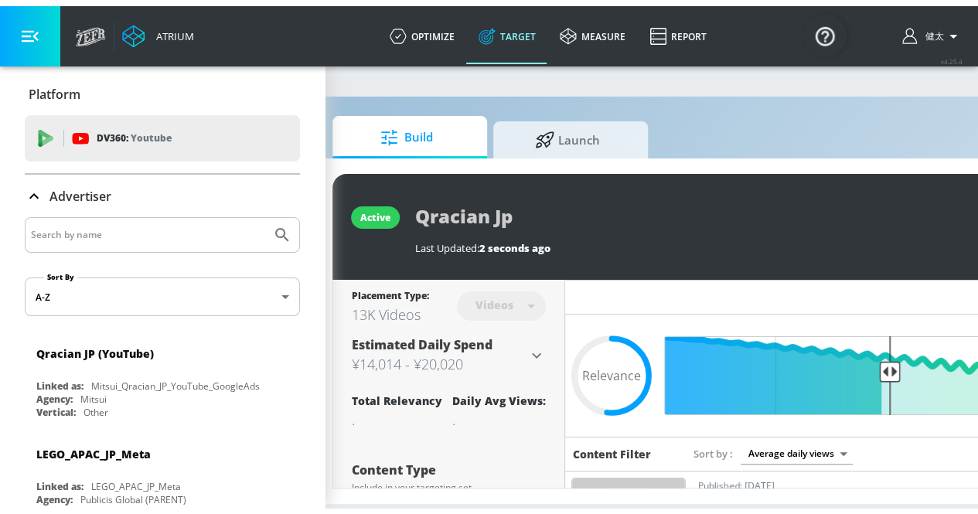
scroll to position [0, 0]
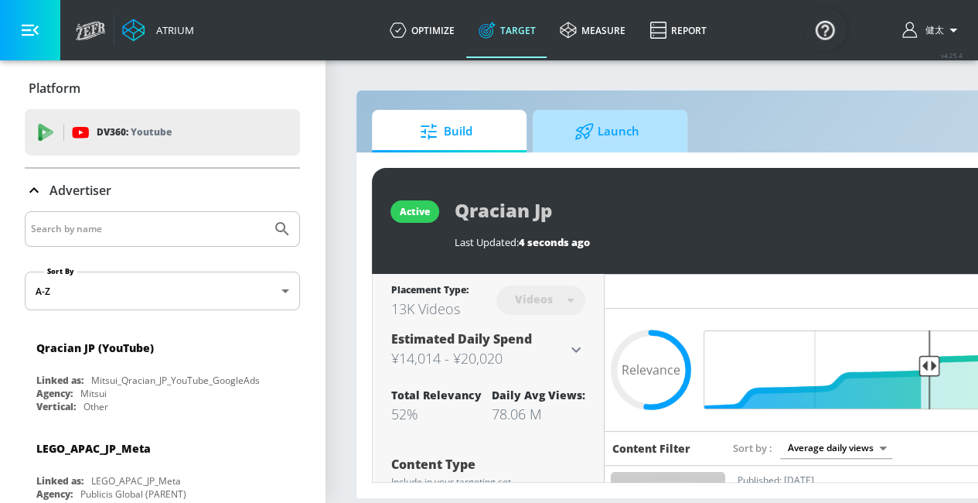
click at [600, 135] on span "Launch" at bounding box center [607, 131] width 118 height 37
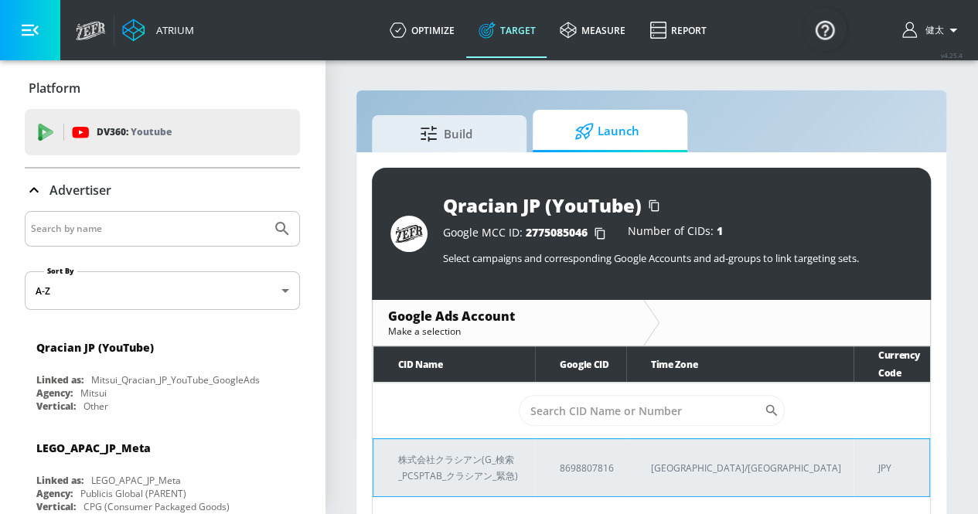
click at [523, 452] on p "株式会社クラシアン(G_検索_PCSPTAB_クラシアン_緊急)" at bounding box center [460, 468] width 124 height 32
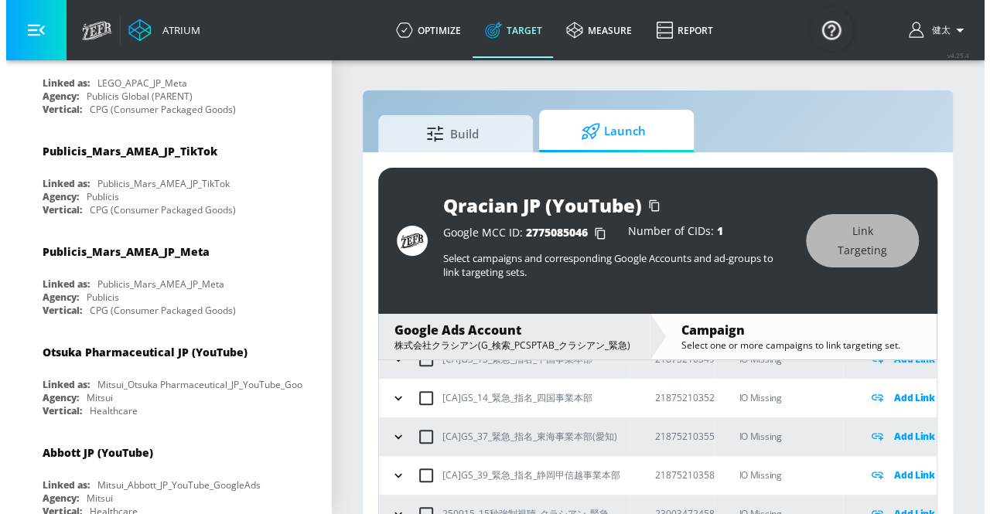
scroll to position [36, 0]
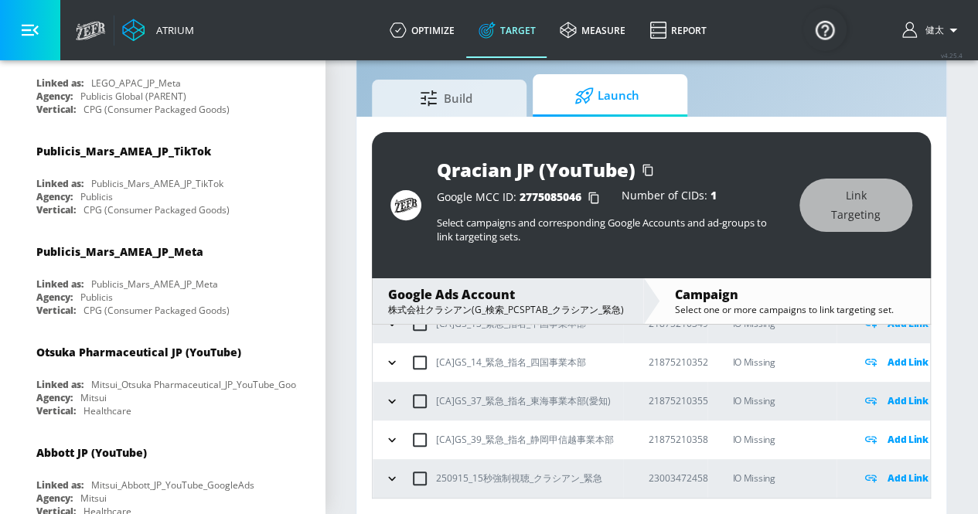
click at [420, 482] on input "checkbox" at bounding box center [420, 478] width 32 height 32
checkbox input "true"
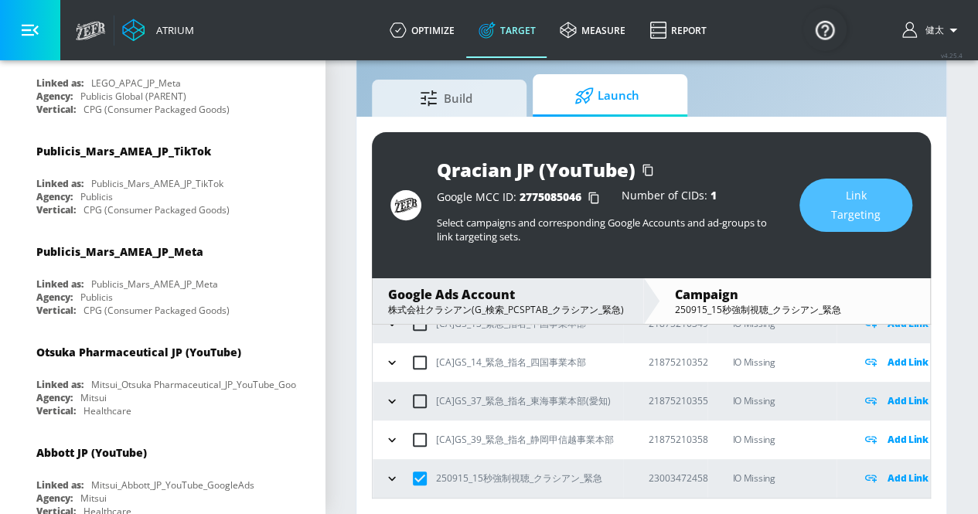
click at [846, 220] on span "Link Targeting" at bounding box center [855, 205] width 51 height 38
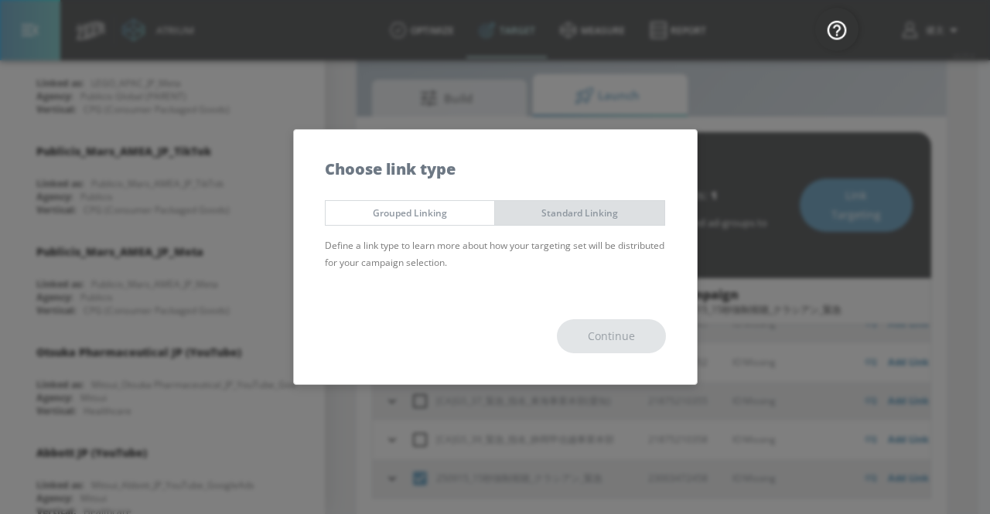
click at [547, 205] on span "Standard Linking" at bounding box center [579, 213] width 146 height 16
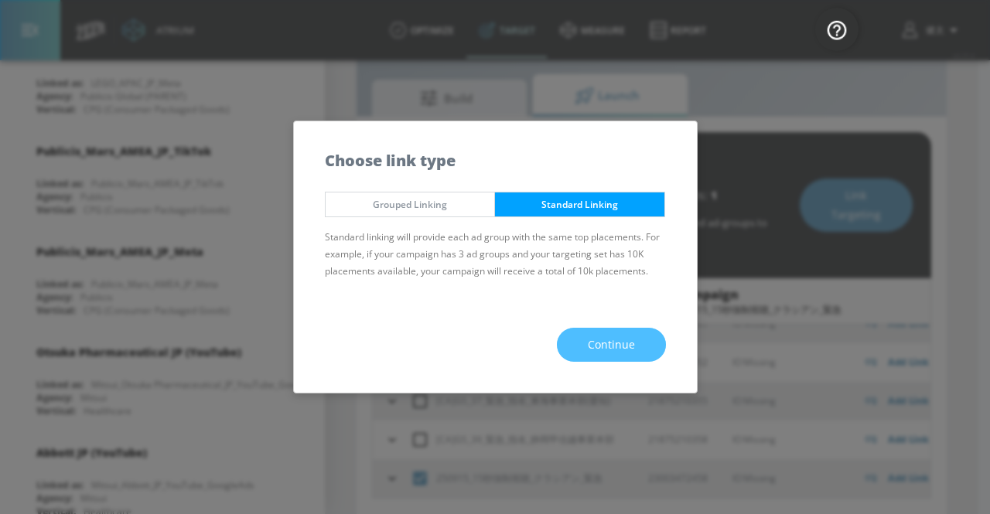
click at [620, 344] on span "Continue" at bounding box center [611, 345] width 47 height 19
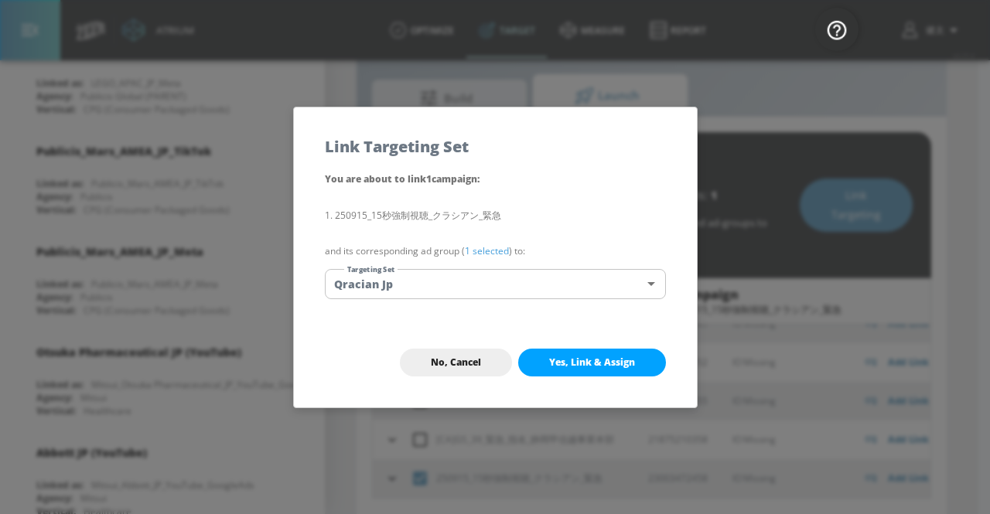
click at [594, 363] on span "Yes, Link & Assign" at bounding box center [592, 362] width 86 height 12
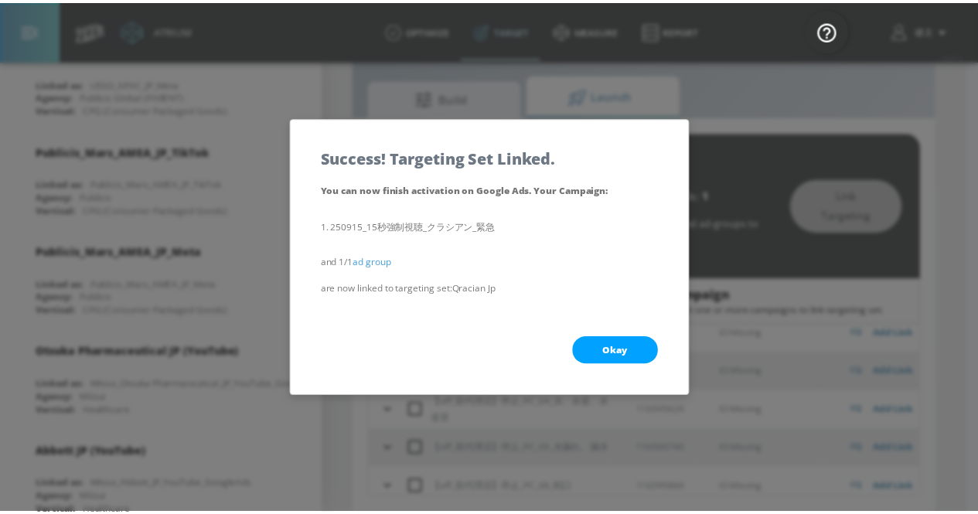
scroll to position [12632, 0]
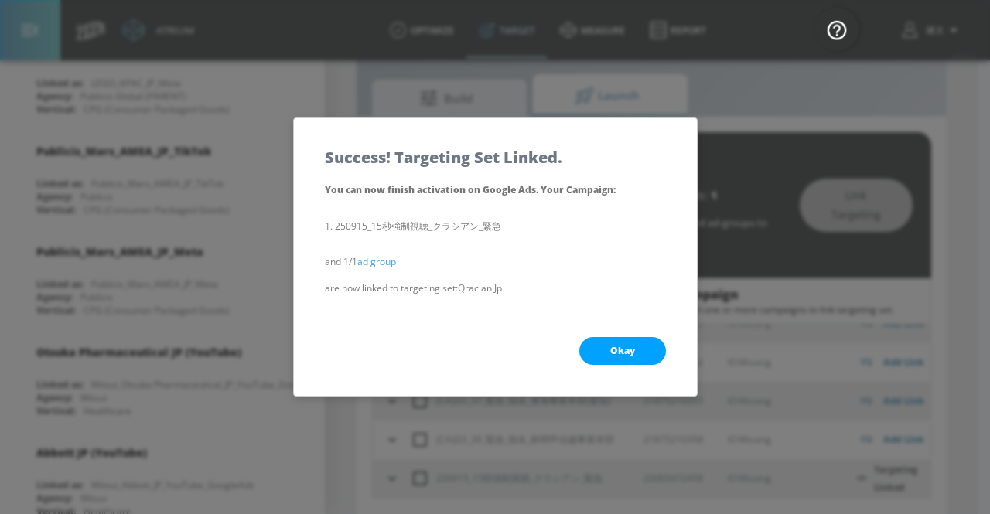
click at [612, 353] on span "Okay" at bounding box center [622, 351] width 25 height 12
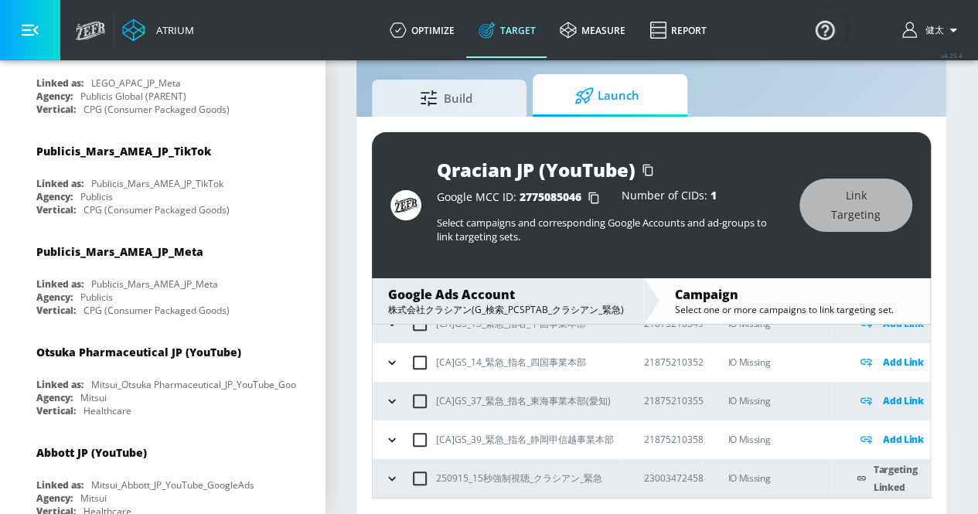
scroll to position [12697, 0]
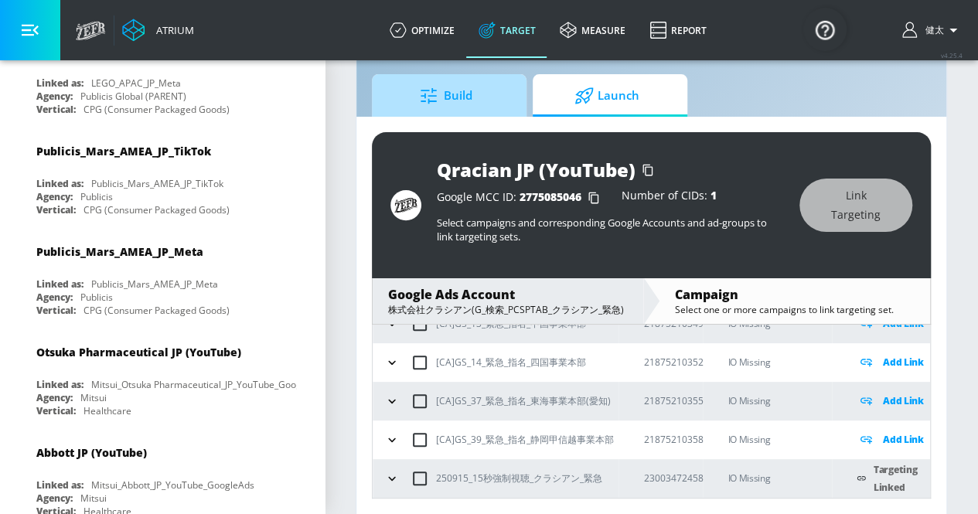
click at [489, 88] on span "Build" at bounding box center [446, 95] width 118 height 37
